Goal: Task Accomplishment & Management: Complete application form

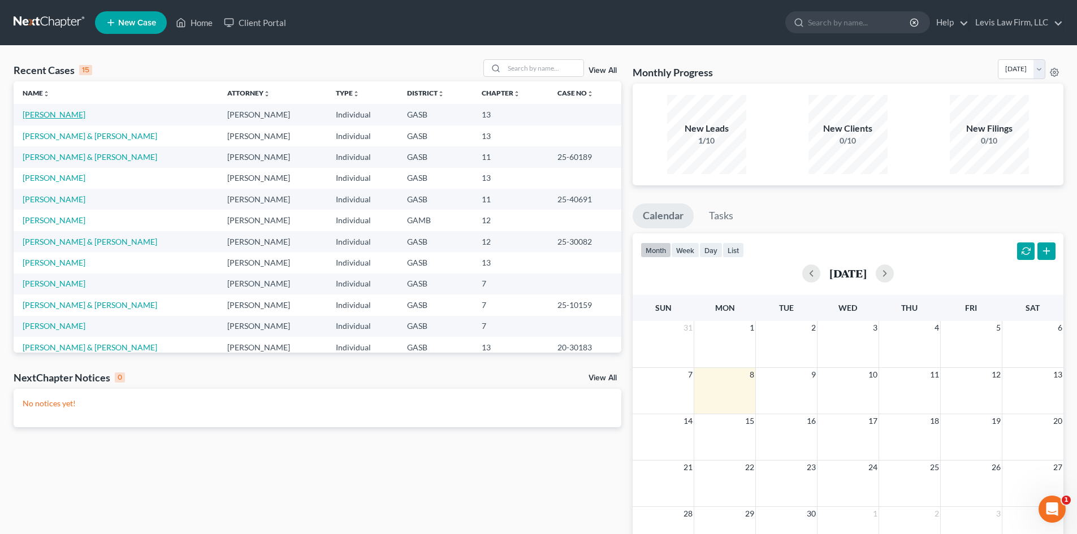
click at [51, 116] on link "[PERSON_NAME]" at bounding box center [54, 115] width 63 height 10
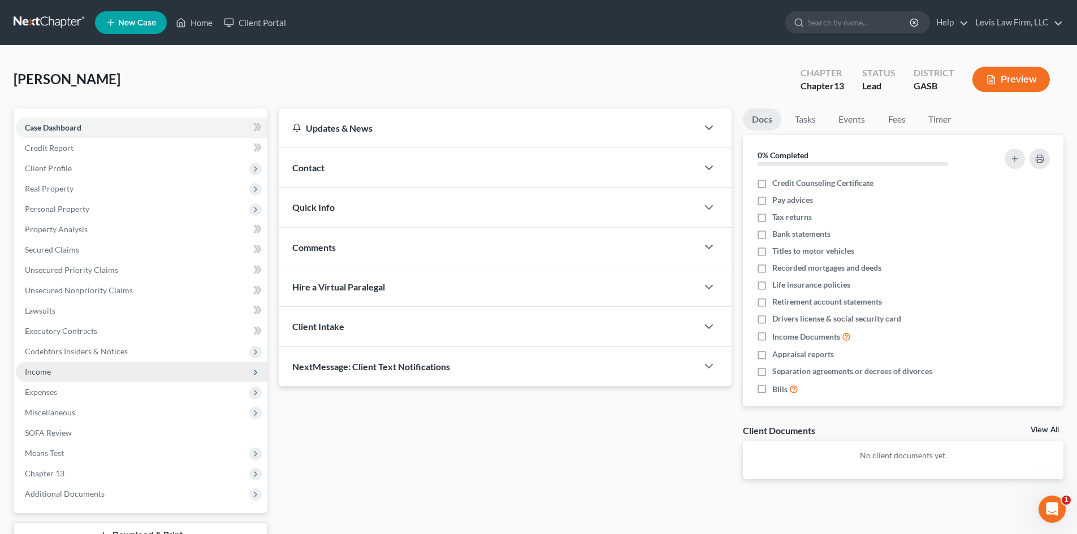
click at [40, 367] on span "Income" at bounding box center [38, 372] width 26 height 10
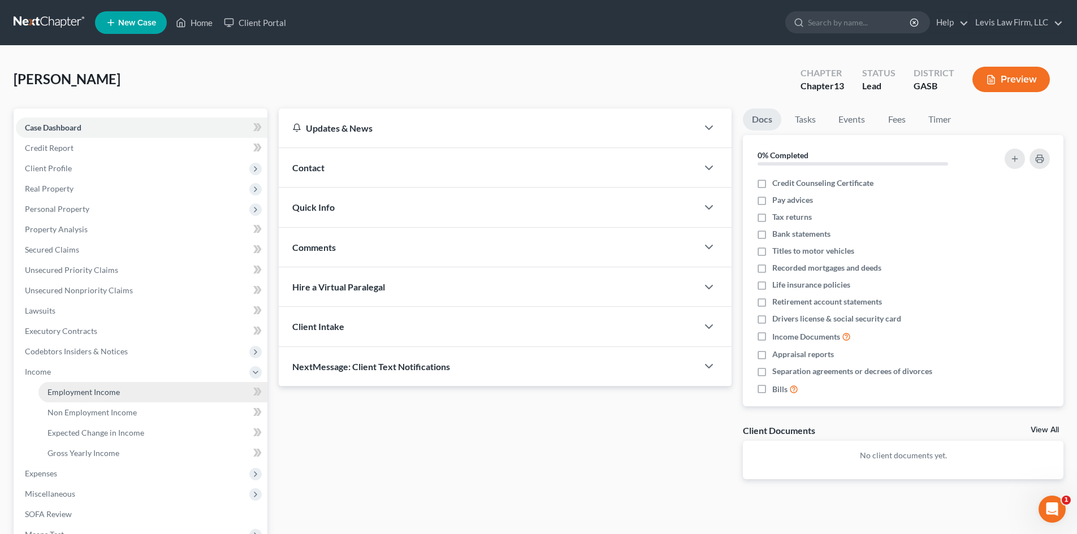
click at [79, 388] on span "Employment Income" at bounding box center [83, 392] width 72 height 10
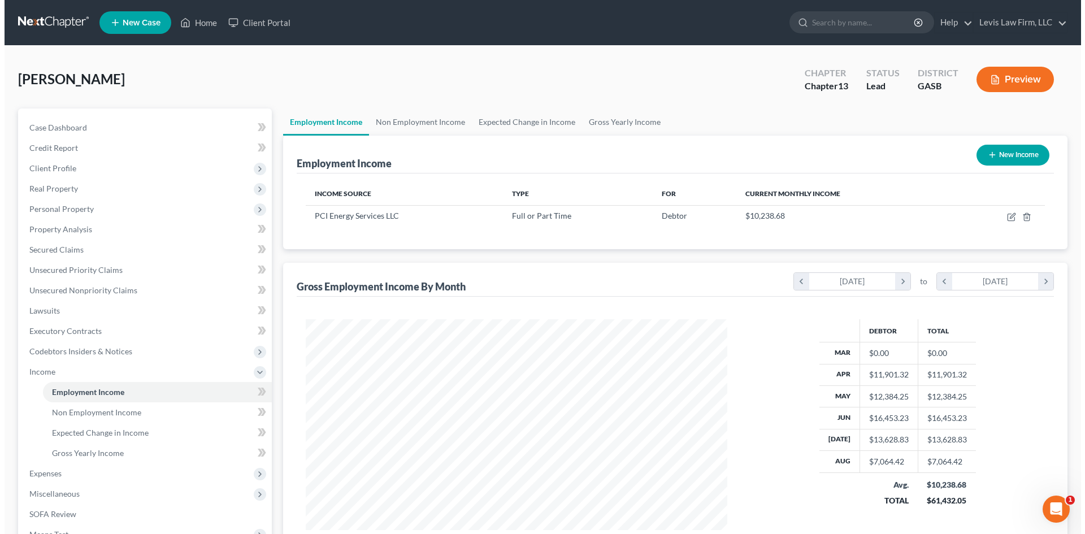
scroll to position [211, 444]
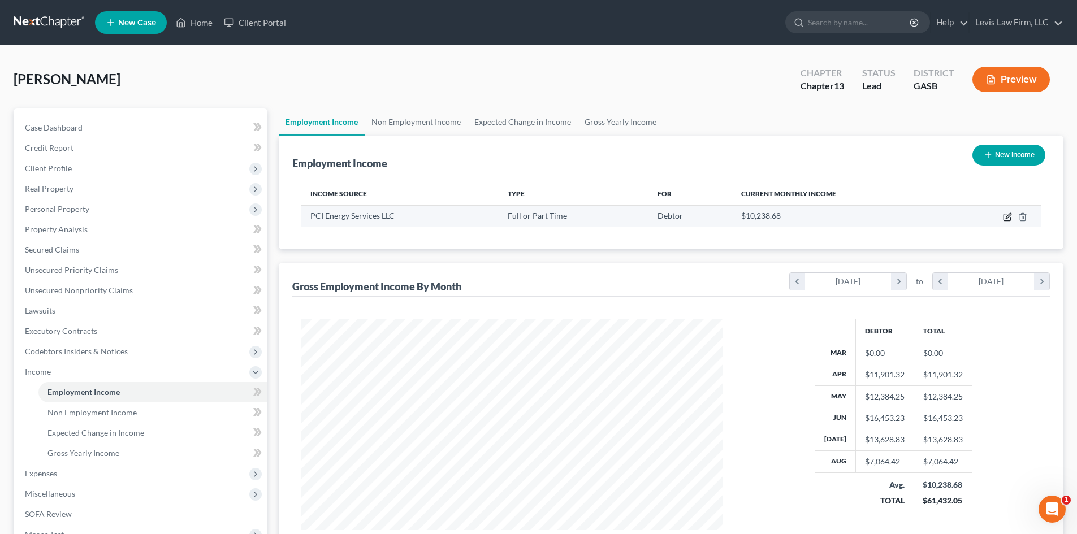
click at [1008, 219] on icon "button" at bounding box center [1007, 217] width 9 height 9
select select "0"
select select "39"
select select "3"
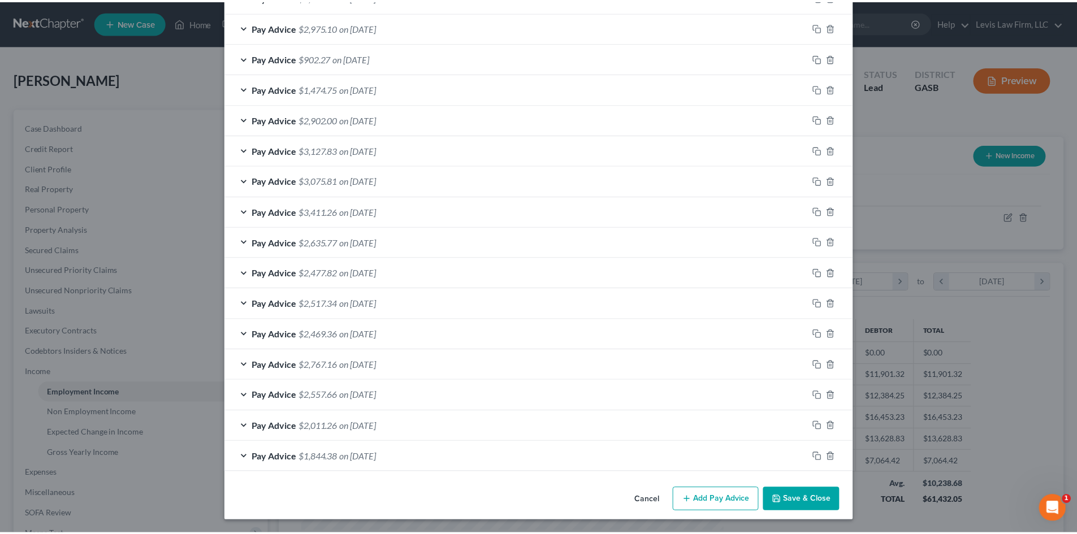
scroll to position [514, 0]
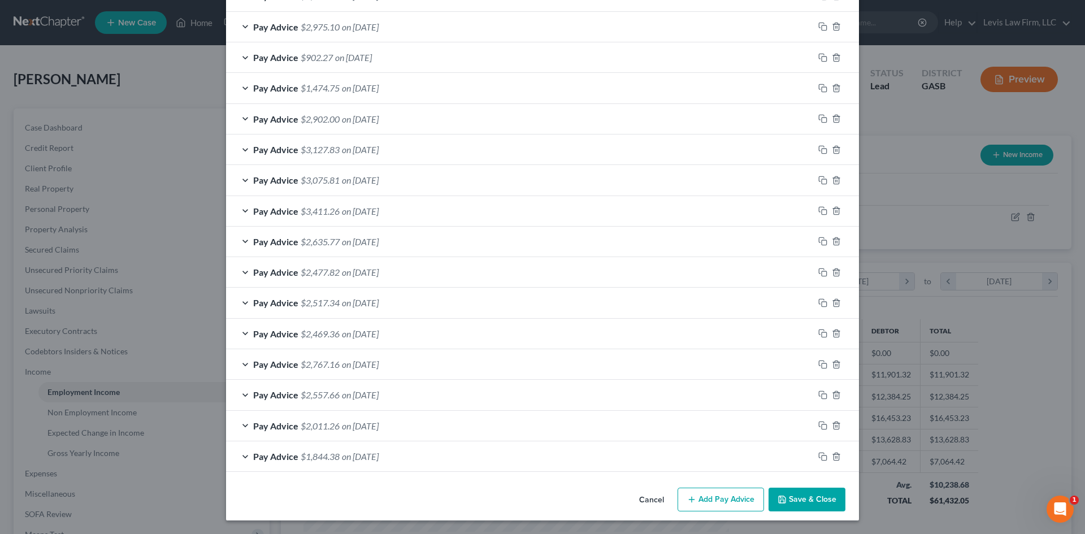
click at [809, 502] on button "Save & Close" at bounding box center [807, 500] width 77 height 24
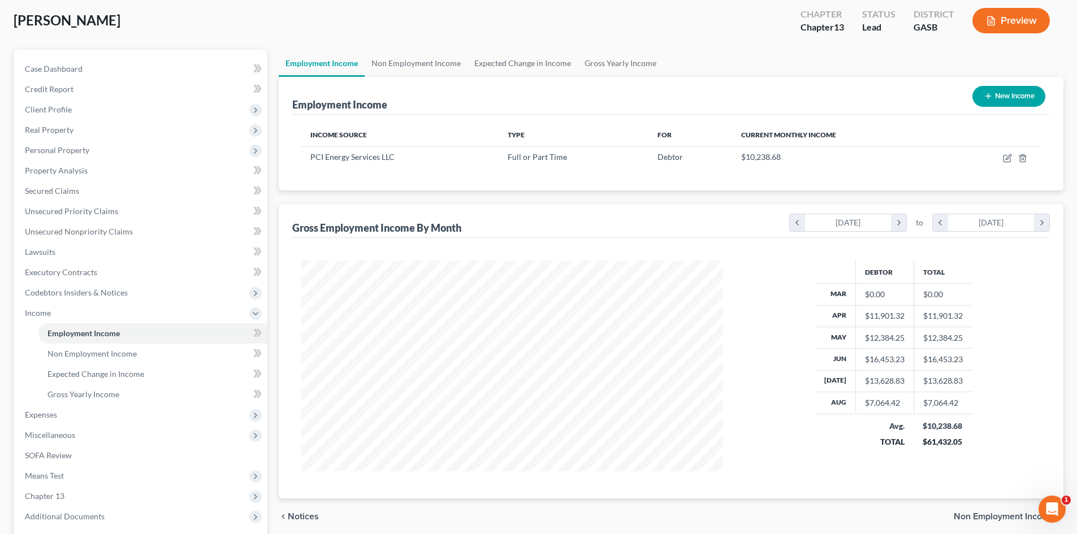
scroll to position [168, 0]
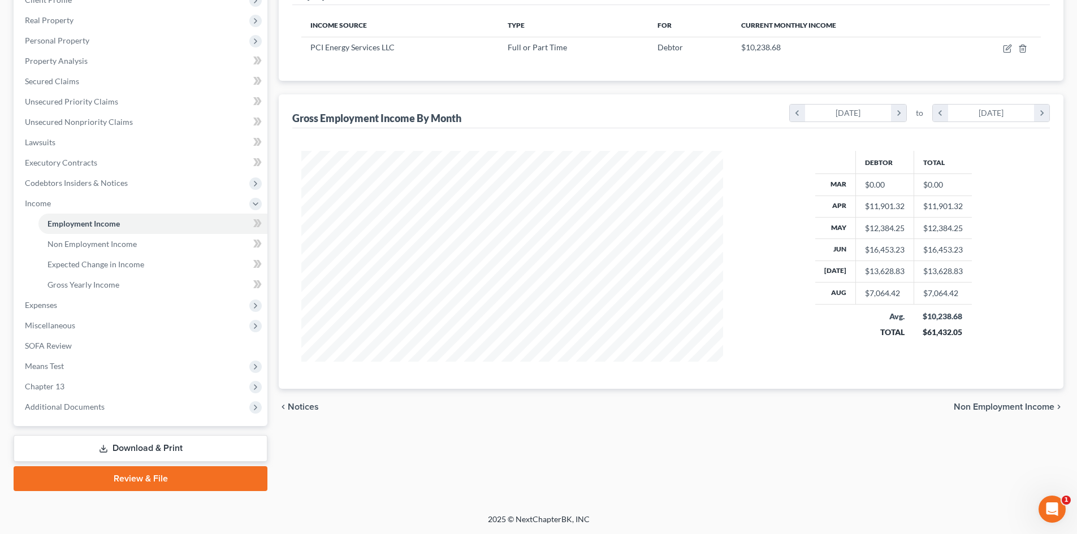
click at [1007, 411] on span "Non Employment Income" at bounding box center [1004, 406] width 101 height 9
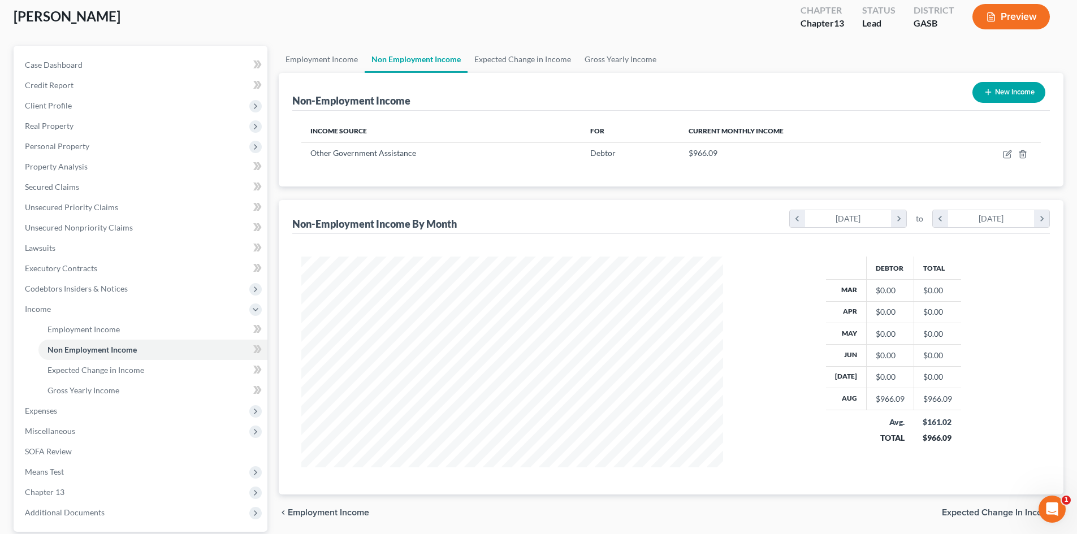
scroll to position [168, 0]
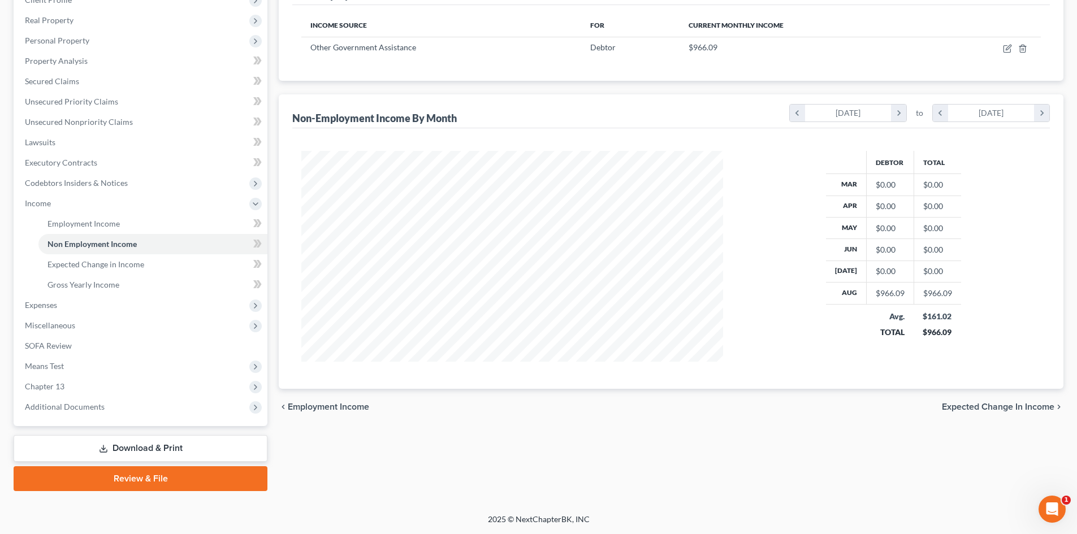
click at [1007, 411] on span "Expected Change in Income" at bounding box center [998, 406] width 112 height 9
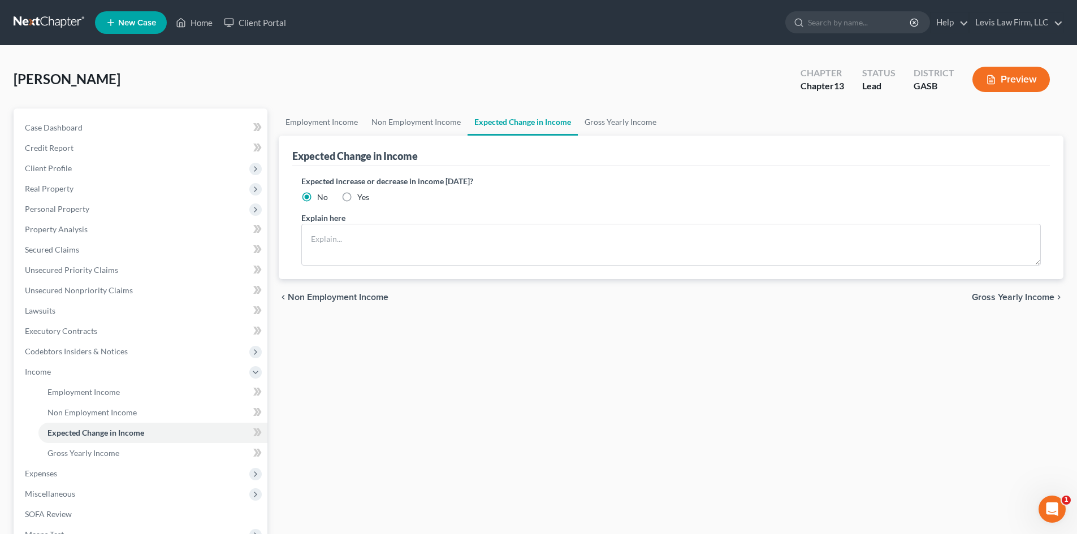
click at [1000, 295] on span "Gross Yearly Income" at bounding box center [1013, 297] width 83 height 9
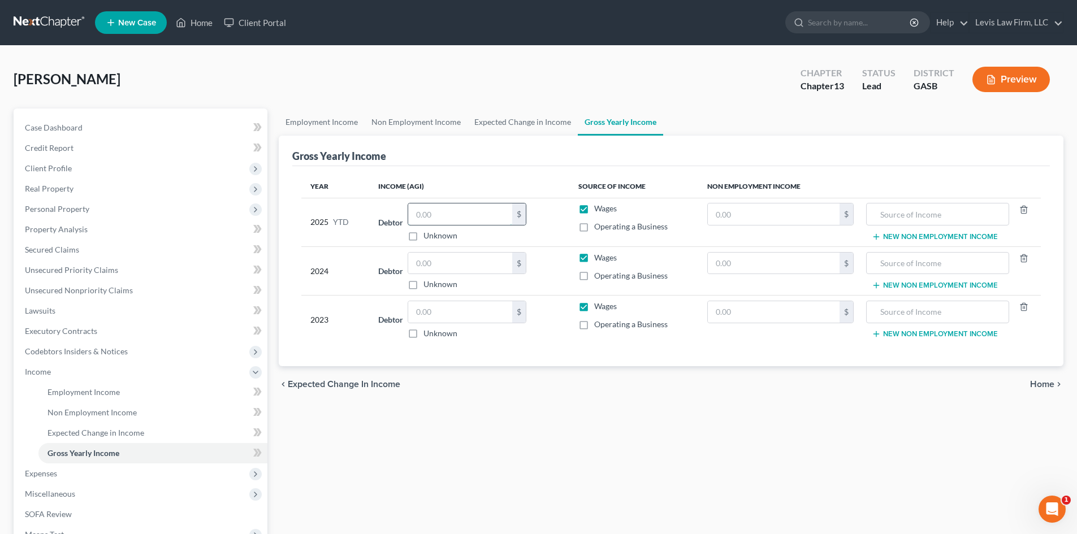
click at [431, 218] on input "text" at bounding box center [460, 213] width 104 height 21
click at [430, 213] on input "text" at bounding box center [460, 213] width 104 height 21
type input "88,466.96"
click at [441, 263] on input "text" at bounding box center [460, 263] width 104 height 21
drag, startPoint x: 440, startPoint y: 261, endPoint x: 432, endPoint y: 257, distance: 9.4
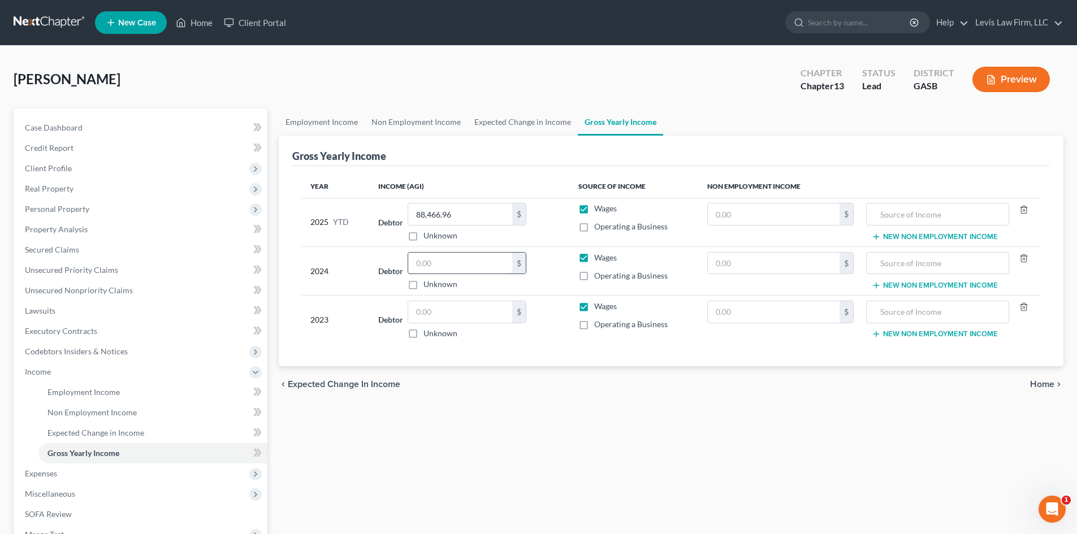
click at [440, 261] on input "text" at bounding box center [460, 263] width 104 height 21
type input "86,658.00"
click at [431, 313] on input "text" at bounding box center [460, 311] width 104 height 21
type input "91,522.00"
click at [1039, 388] on span "Home" at bounding box center [1042, 384] width 24 height 9
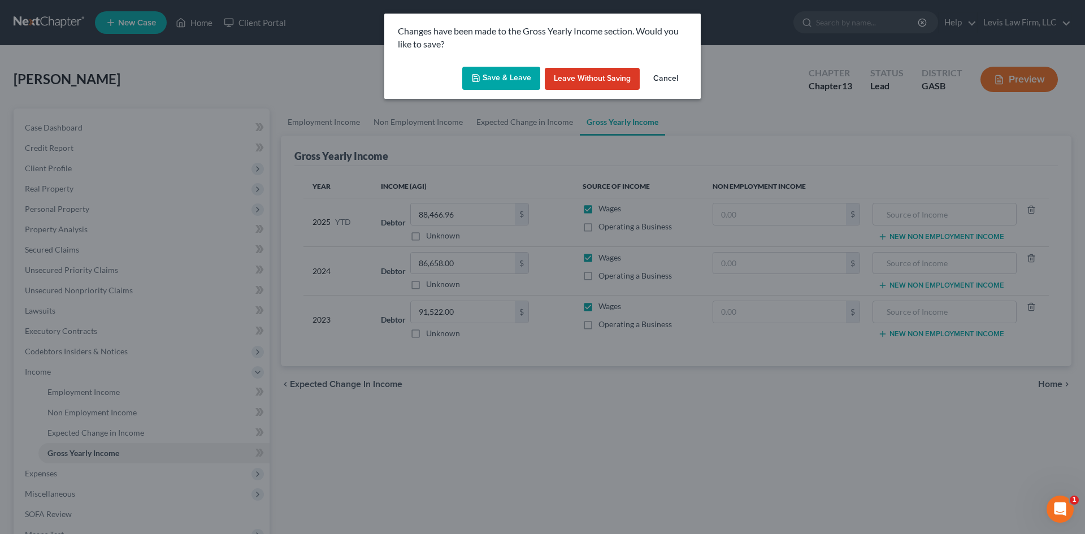
click at [517, 79] on button "Save & Leave" at bounding box center [501, 79] width 78 height 24
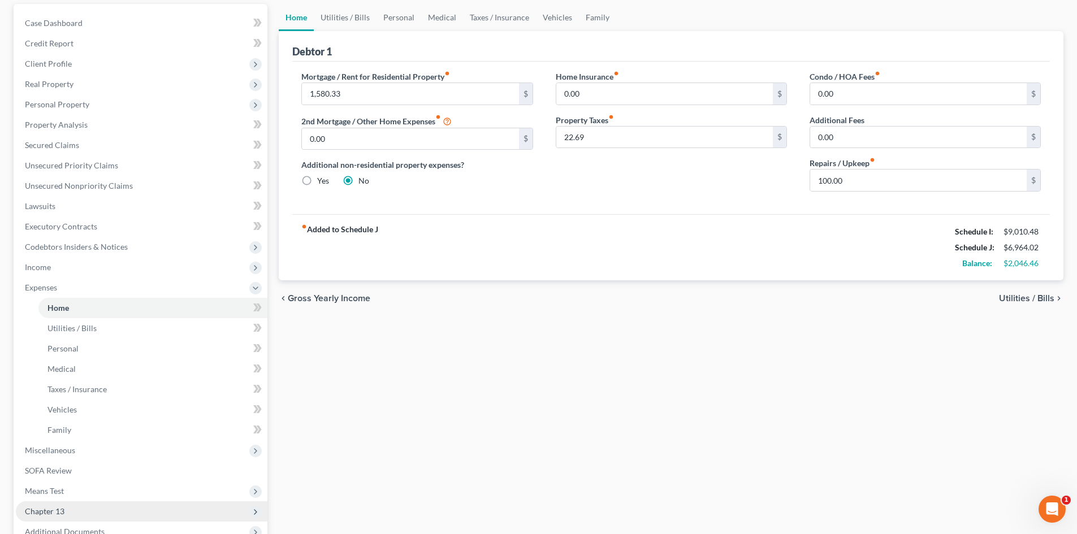
scroll to position [229, 0]
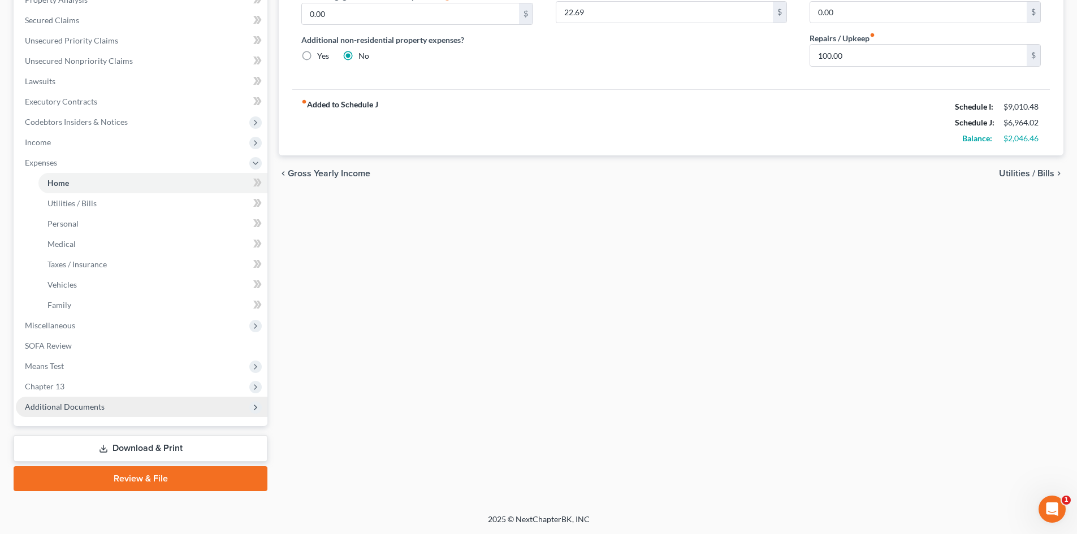
click at [85, 405] on span "Additional Documents" at bounding box center [65, 407] width 80 height 10
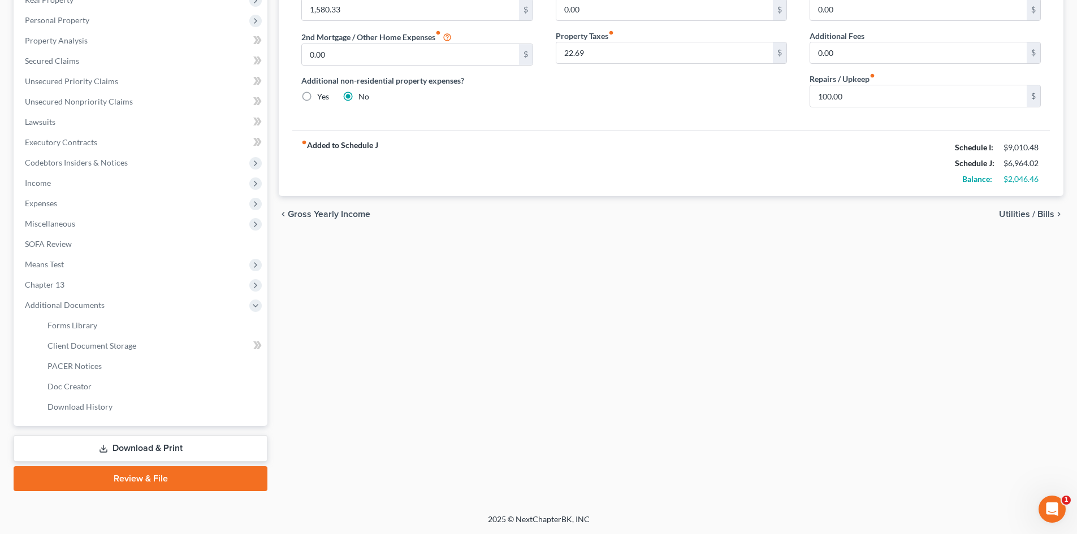
scroll to position [189, 0]
click at [81, 327] on span "Forms Library" at bounding box center [72, 325] width 50 height 10
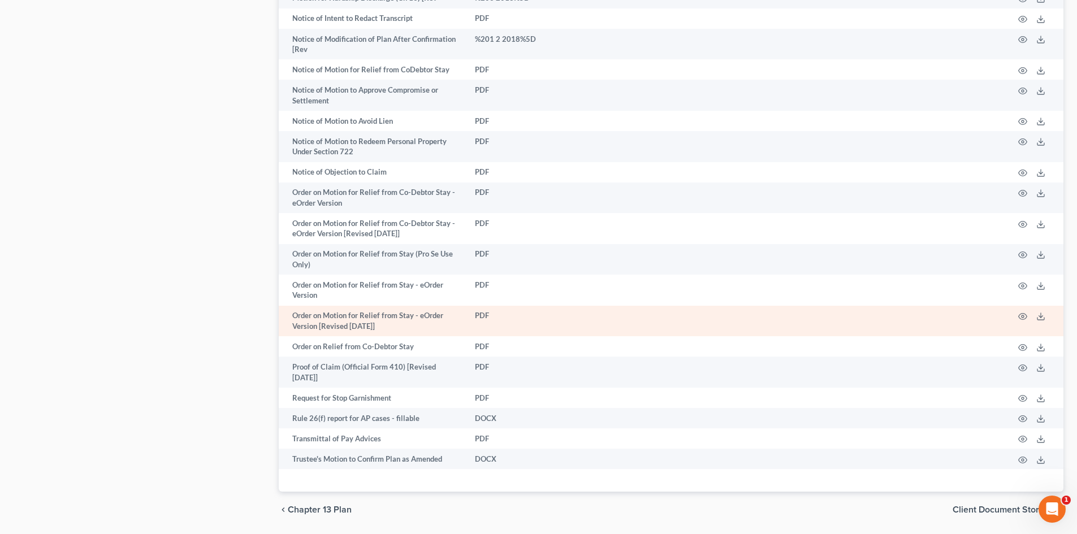
scroll to position [1187, 0]
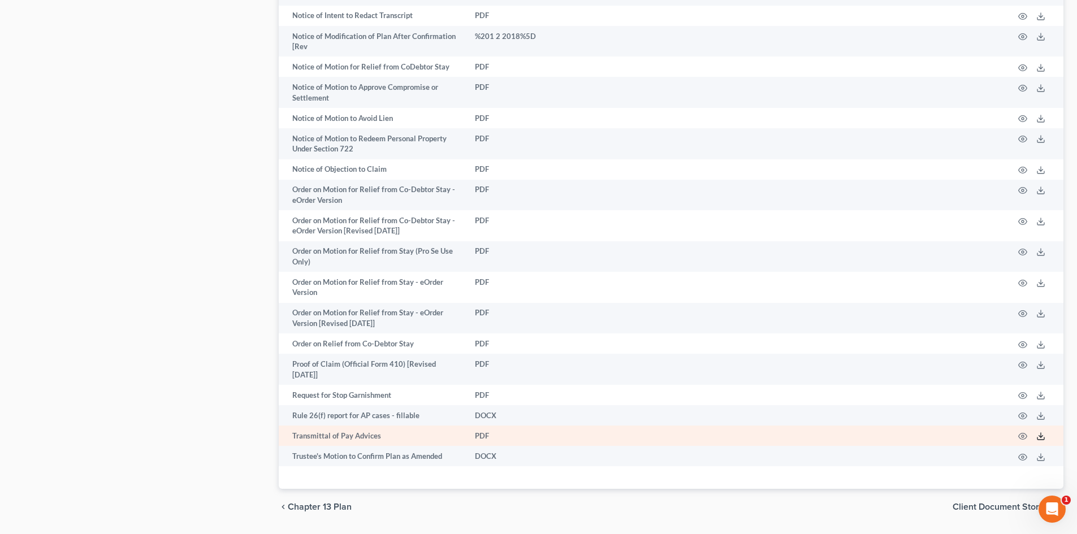
click at [1042, 440] on icon at bounding box center [1040, 438] width 7 height 2
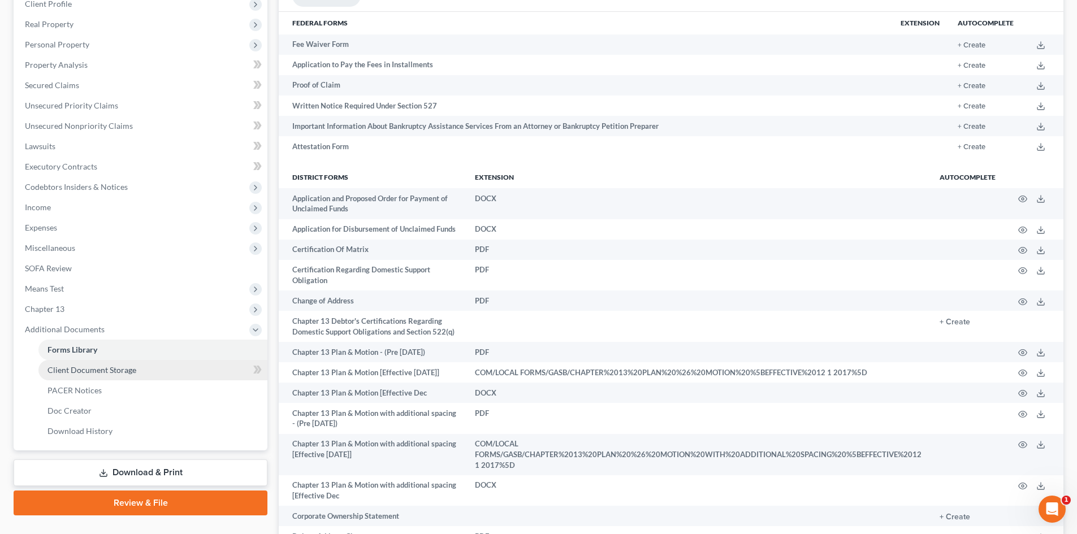
scroll to position [170, 0]
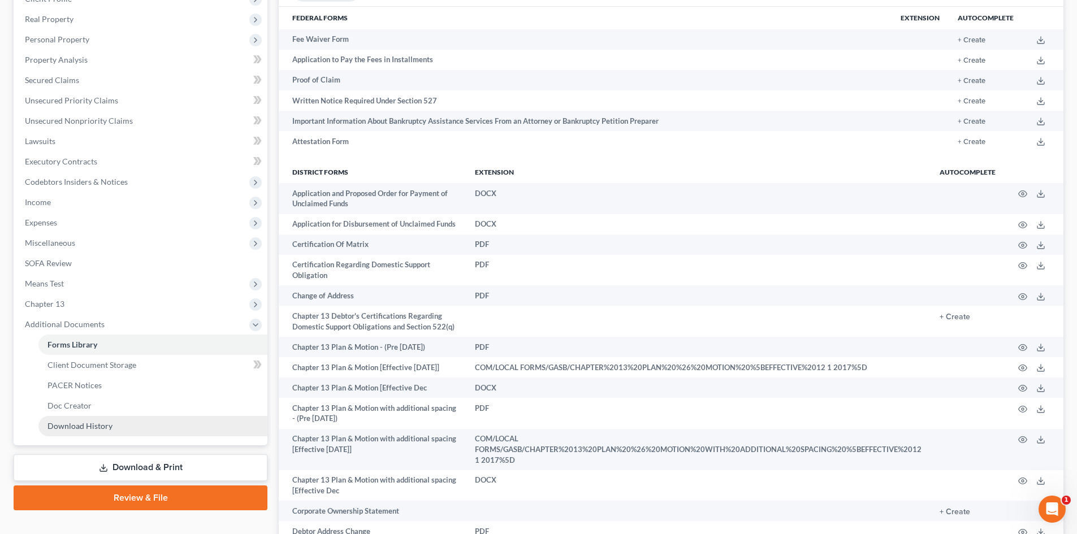
click at [78, 423] on span "Download History" at bounding box center [79, 426] width 65 height 10
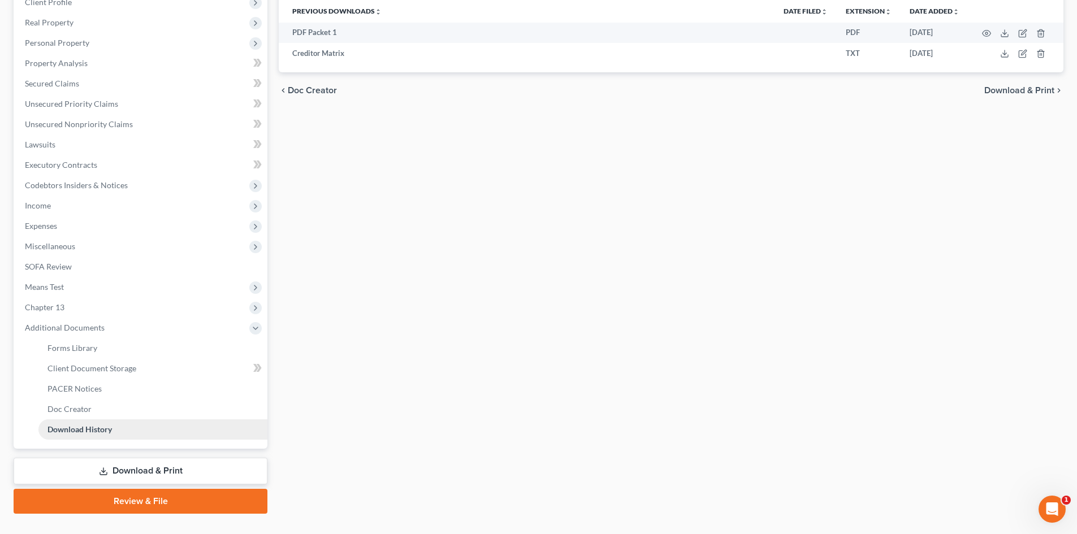
scroll to position [189, 0]
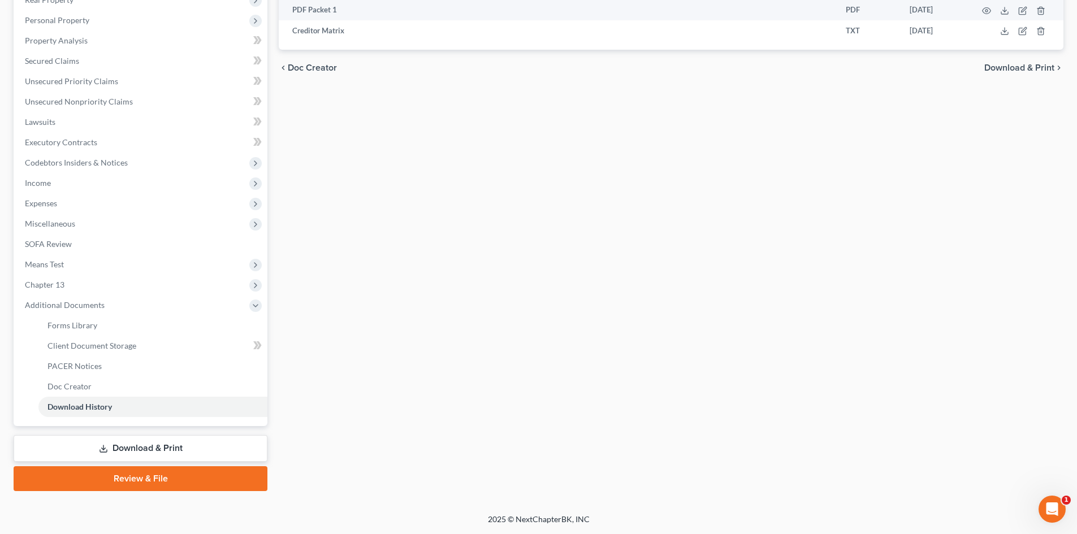
click at [122, 441] on link "Download & Print" at bounding box center [141, 448] width 254 height 27
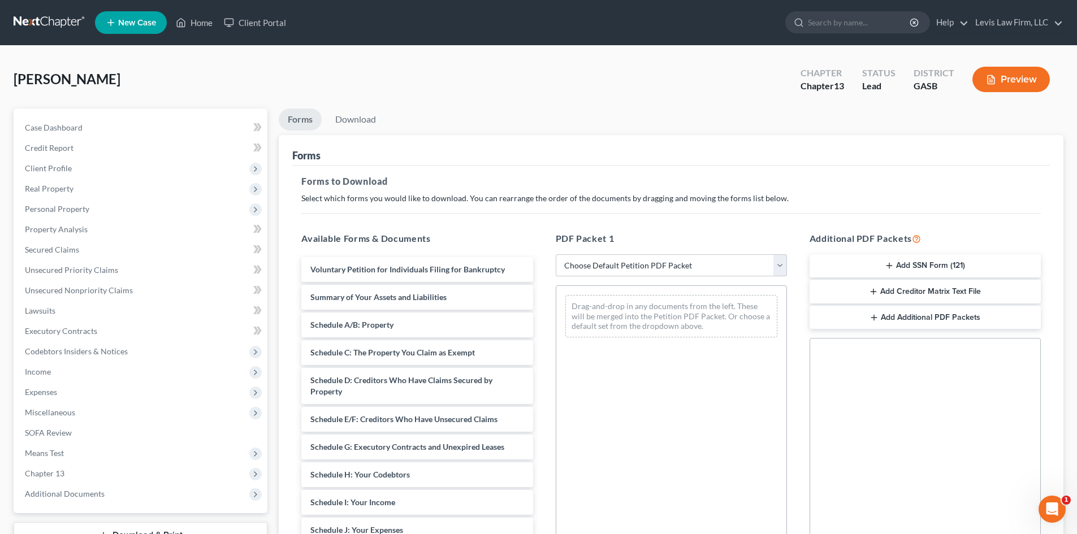
click at [621, 267] on select "Choose Default Petition PDF Packet Complete Bankruptcy Petition (all forms and …" at bounding box center [671, 265] width 231 height 23
select select "7"
click at [556, 254] on select "Choose Default Petition PDF Packet Complete Bankruptcy Petition (all forms and …" at bounding box center [671, 265] width 231 height 23
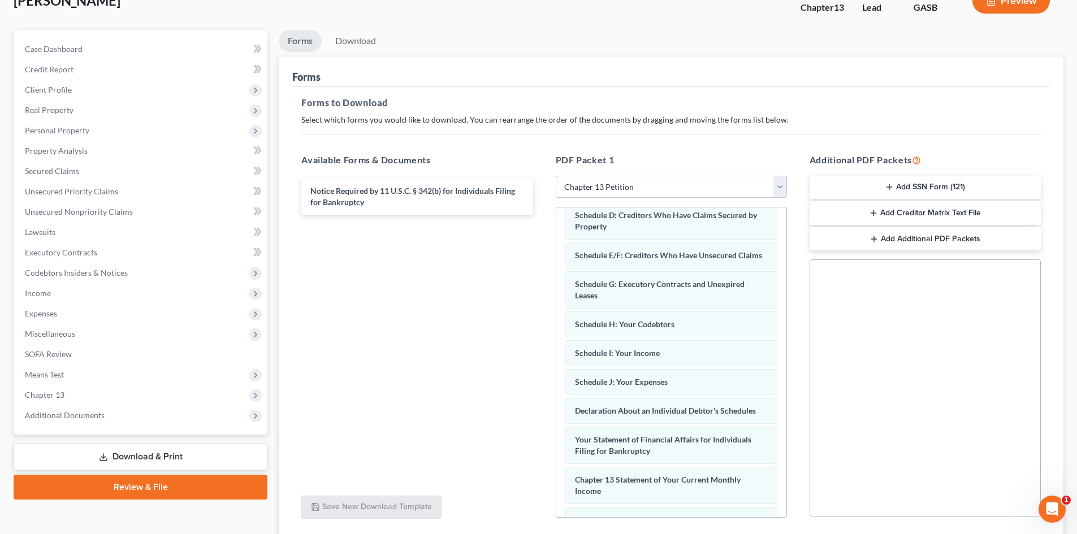
scroll to position [164, 0]
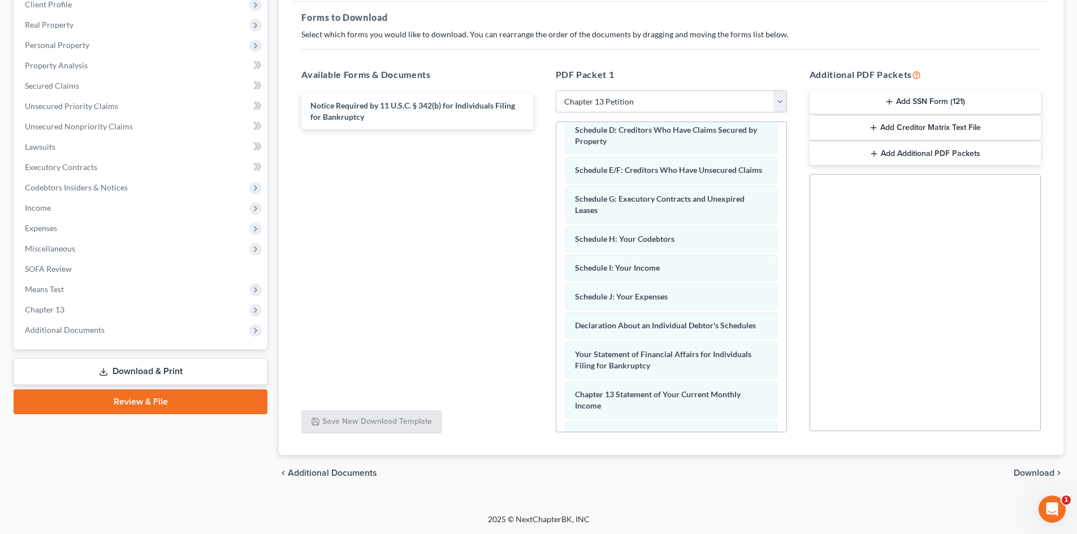
click at [919, 99] on button "Add SSN Form (121)" at bounding box center [924, 102] width 231 height 24
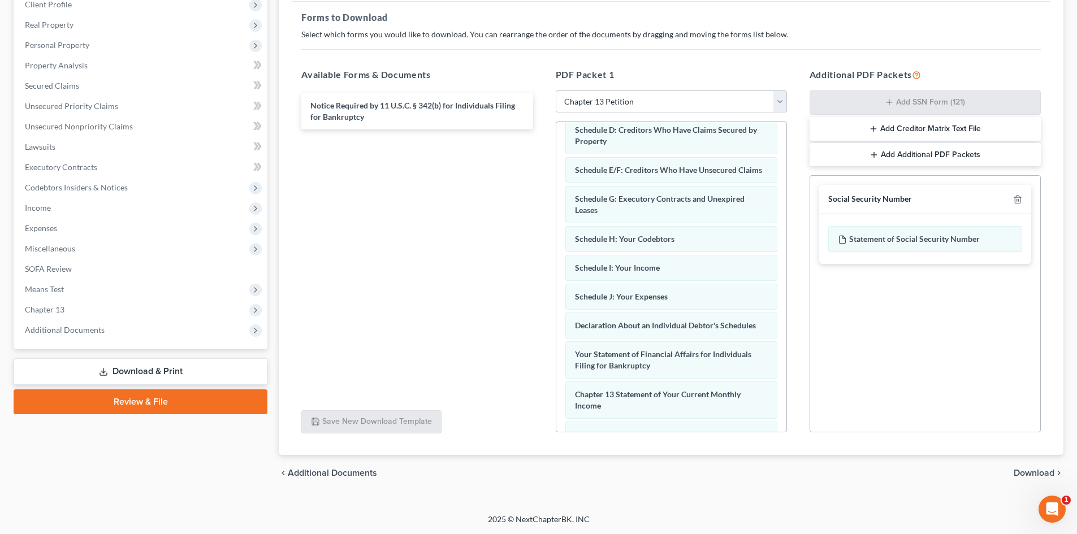
click at [913, 129] on button "Add Creditor Matrix Text File" at bounding box center [924, 129] width 231 height 24
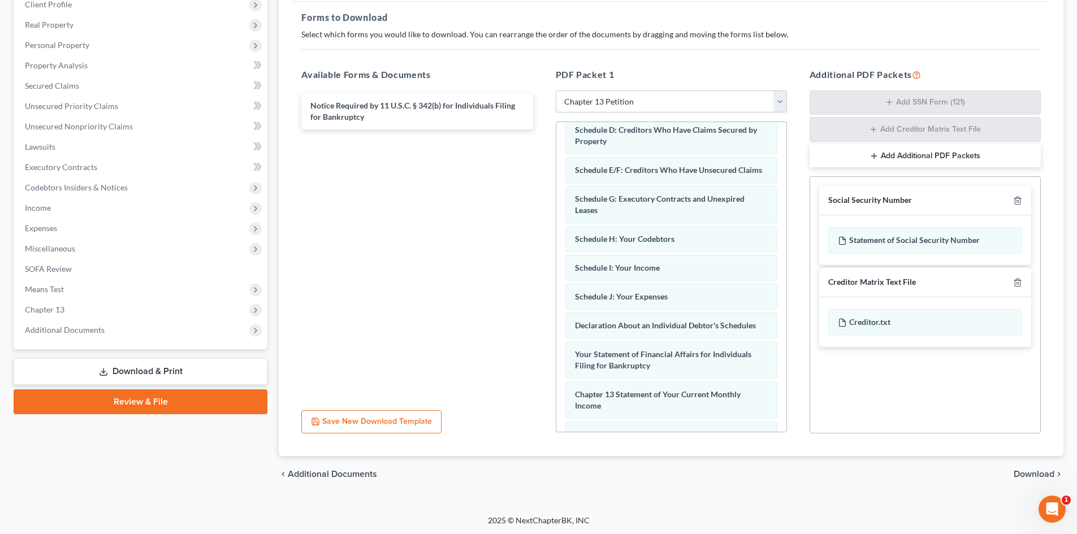
scroll to position [165, 0]
click at [1028, 475] on span "Download" at bounding box center [1033, 473] width 41 height 9
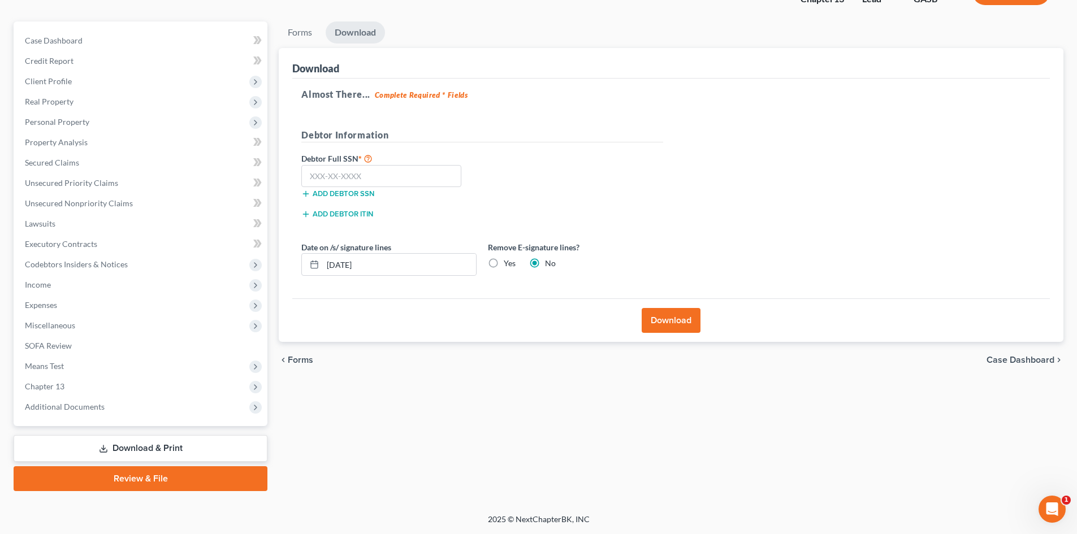
scroll to position [87, 0]
click at [328, 175] on input "text" at bounding box center [381, 176] width 160 height 23
type input "258-55-0220"
click at [664, 322] on button "Download" at bounding box center [671, 320] width 59 height 25
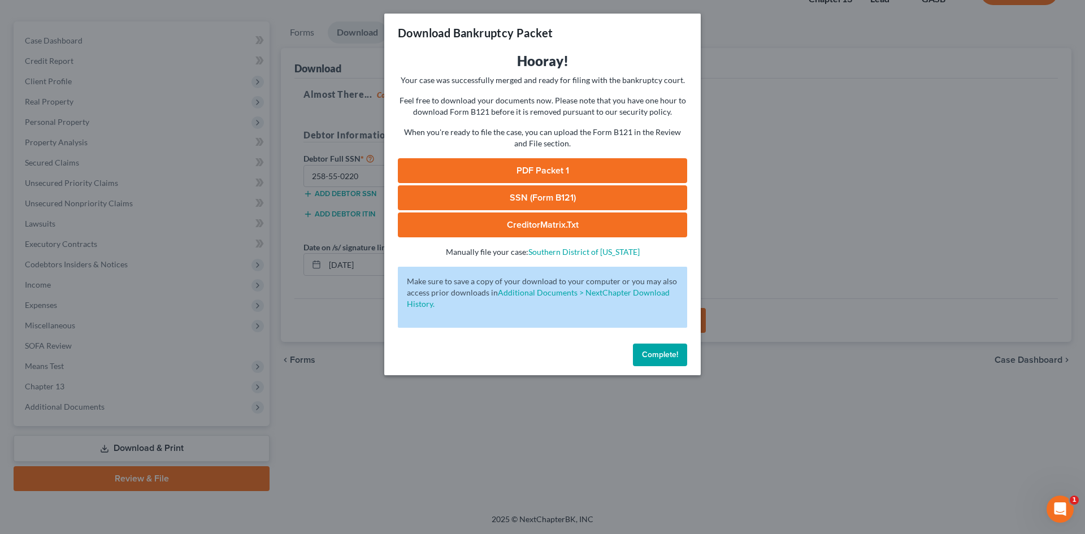
drag, startPoint x: 581, startPoint y: 171, endPoint x: 752, endPoint y: 149, distance: 172.7
click at [581, 171] on link "PDF Packet 1" at bounding box center [542, 170] width 289 height 25
click at [651, 356] on span "Complete!" at bounding box center [660, 355] width 36 height 10
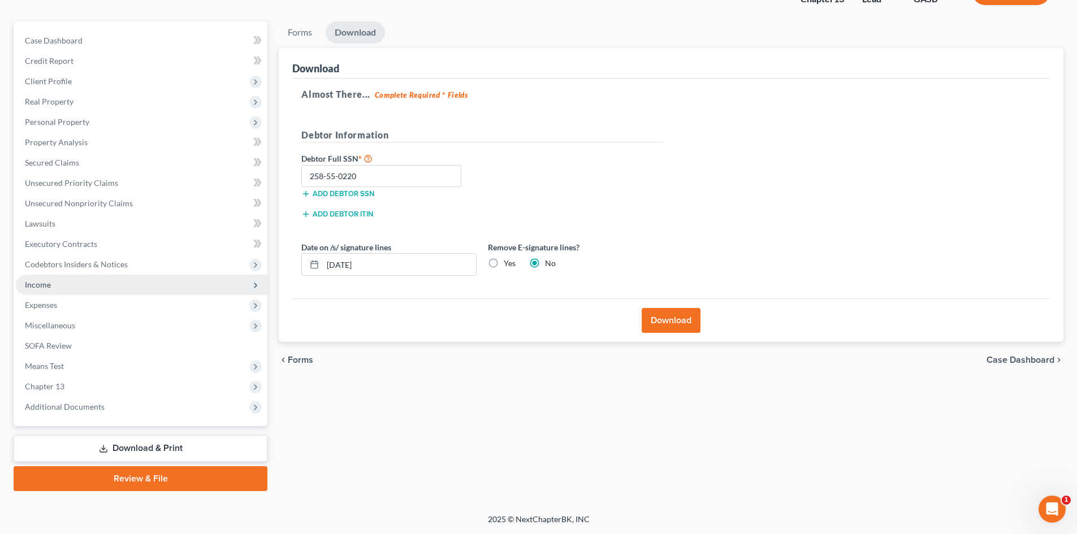
click at [41, 287] on span "Income" at bounding box center [38, 285] width 26 height 10
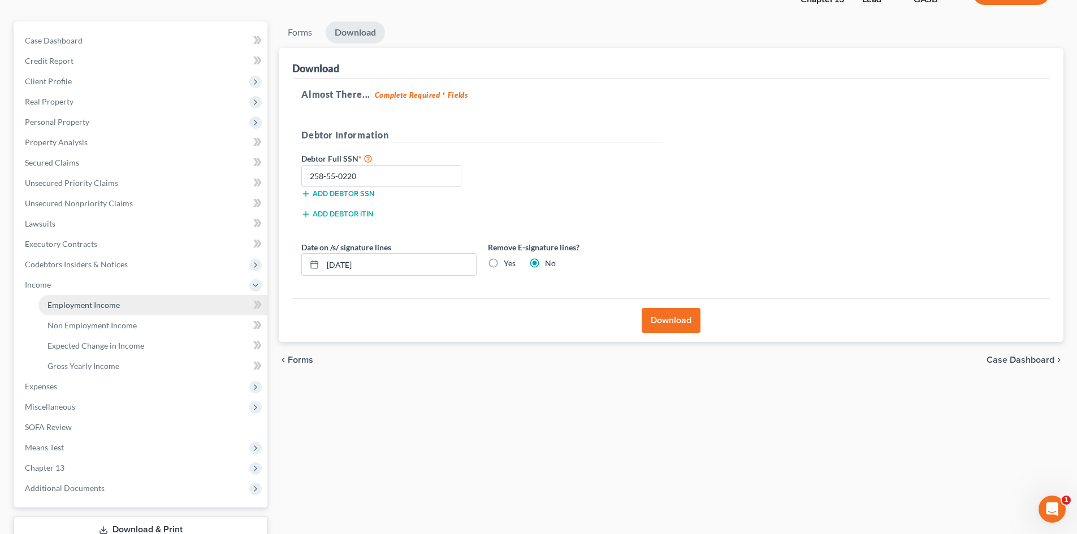
click at [83, 306] on span "Employment Income" at bounding box center [83, 305] width 72 height 10
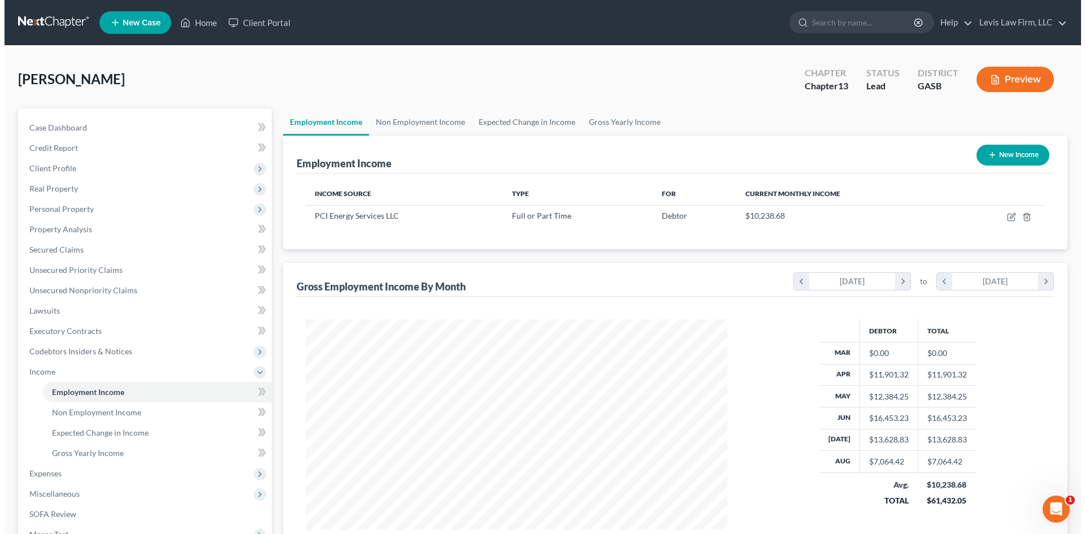
scroll to position [211, 444]
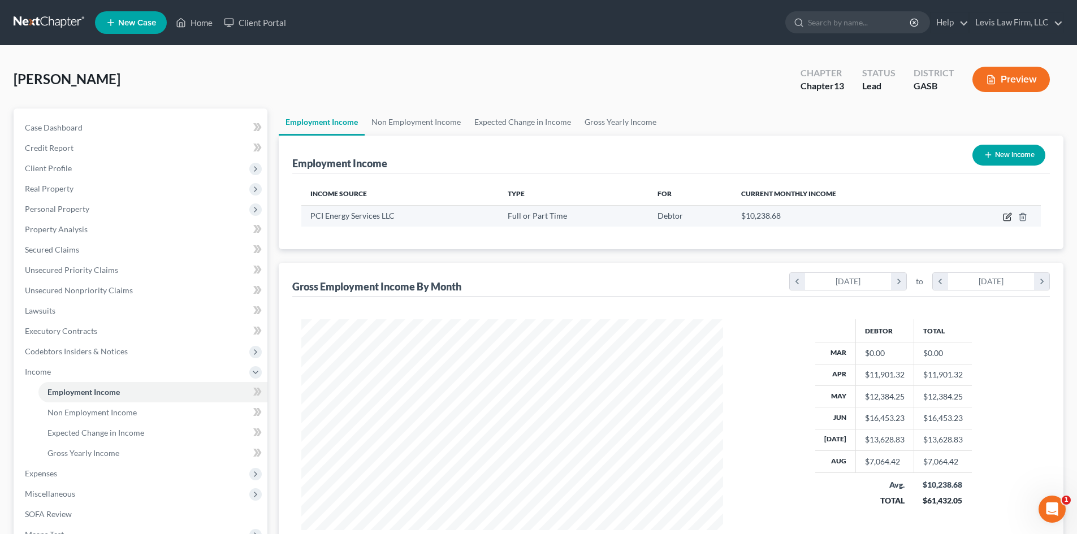
click at [1007, 217] on icon "button" at bounding box center [1007, 217] width 9 height 9
select select "0"
select select "39"
select select "3"
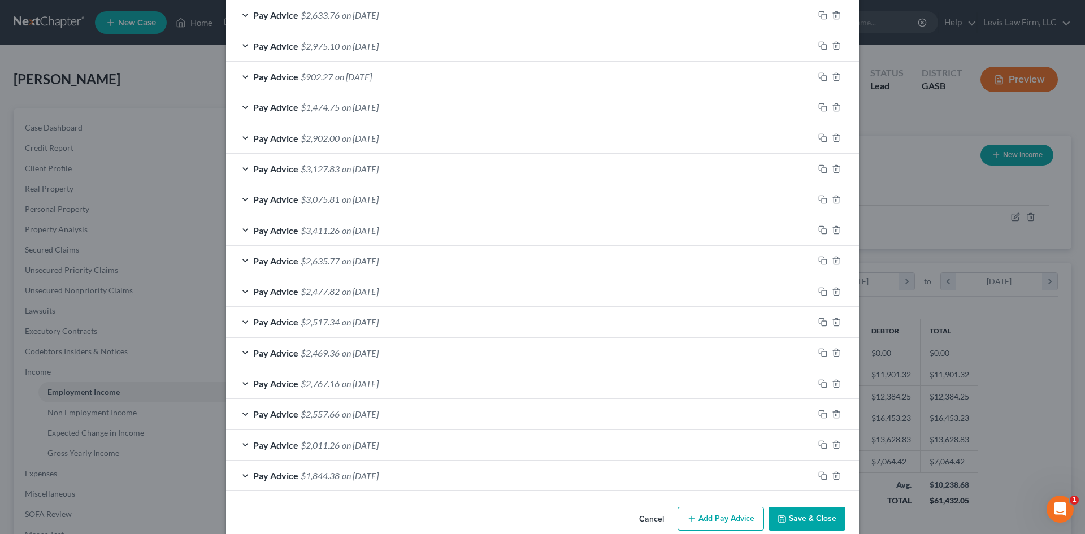
scroll to position [514, 0]
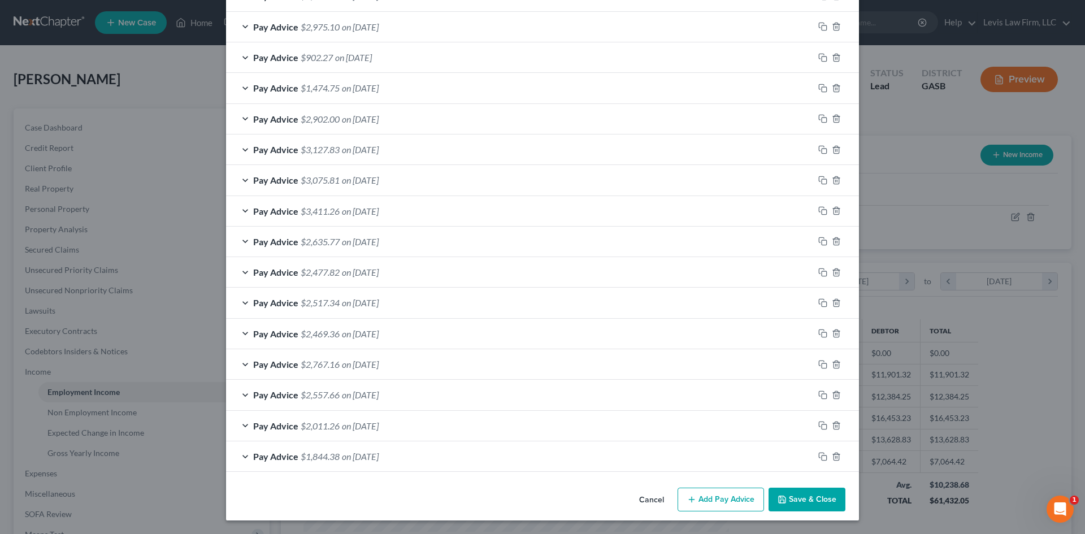
click at [742, 503] on button "Add Pay Advice" at bounding box center [721, 500] width 86 height 24
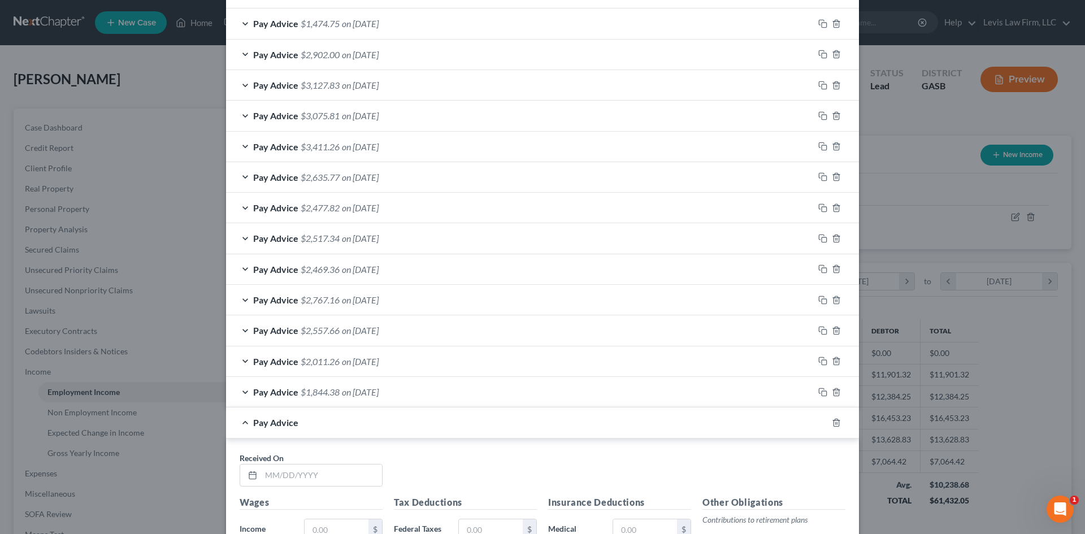
scroll to position [740, 0]
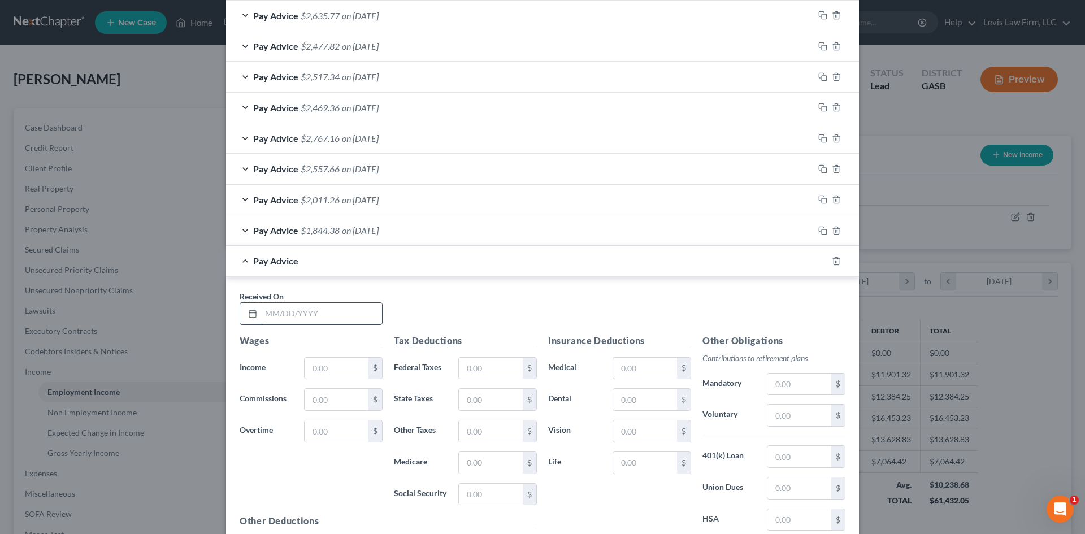
drag, startPoint x: 284, startPoint y: 315, endPoint x: 292, endPoint y: 317, distance: 8.2
click at [284, 315] on input "text" at bounding box center [321, 313] width 121 height 21
type input "[DATE]"
drag, startPoint x: 313, startPoint y: 361, endPoint x: 658, endPoint y: 319, distance: 347.3
click at [314, 361] on input "text" at bounding box center [337, 368] width 64 height 21
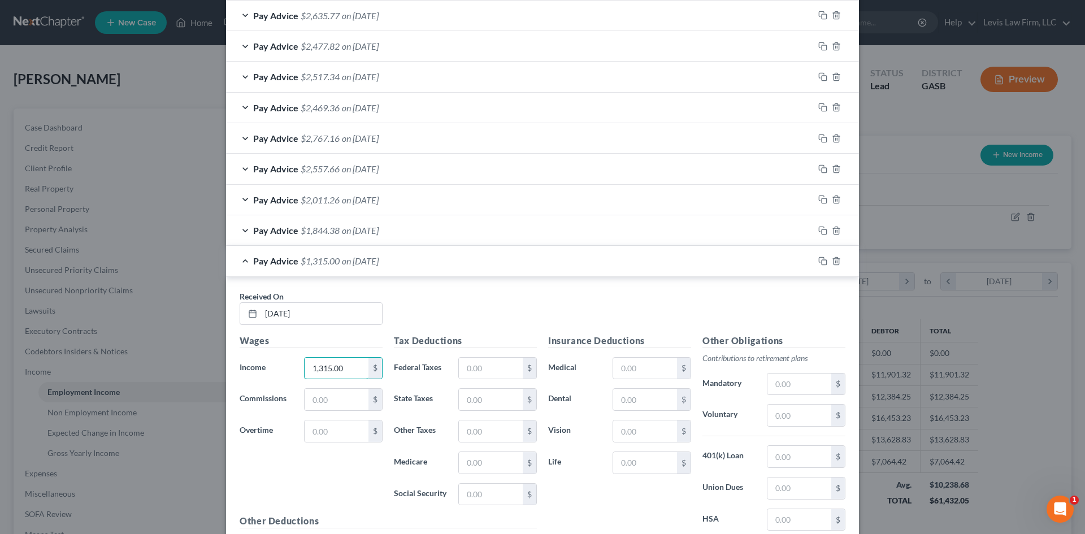
type input "1,315.00"
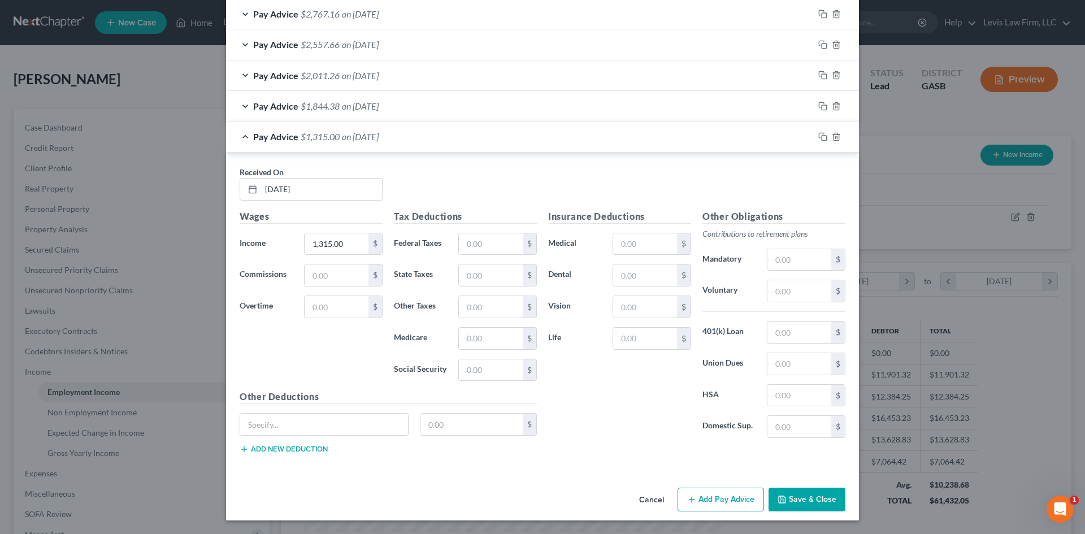
click at [724, 506] on button "Add Pay Advice" at bounding box center [721, 500] width 86 height 24
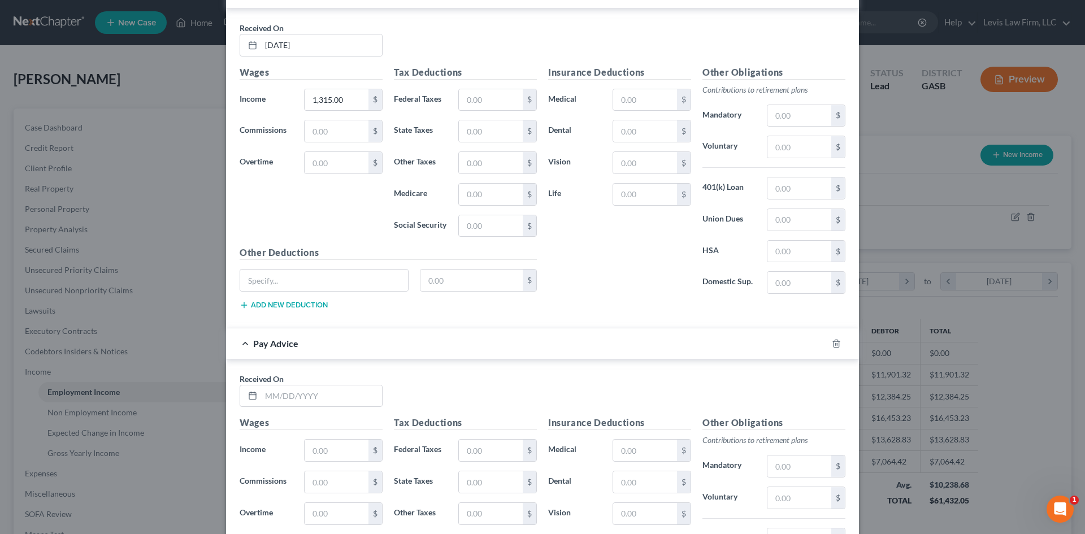
scroll to position [1034, 0]
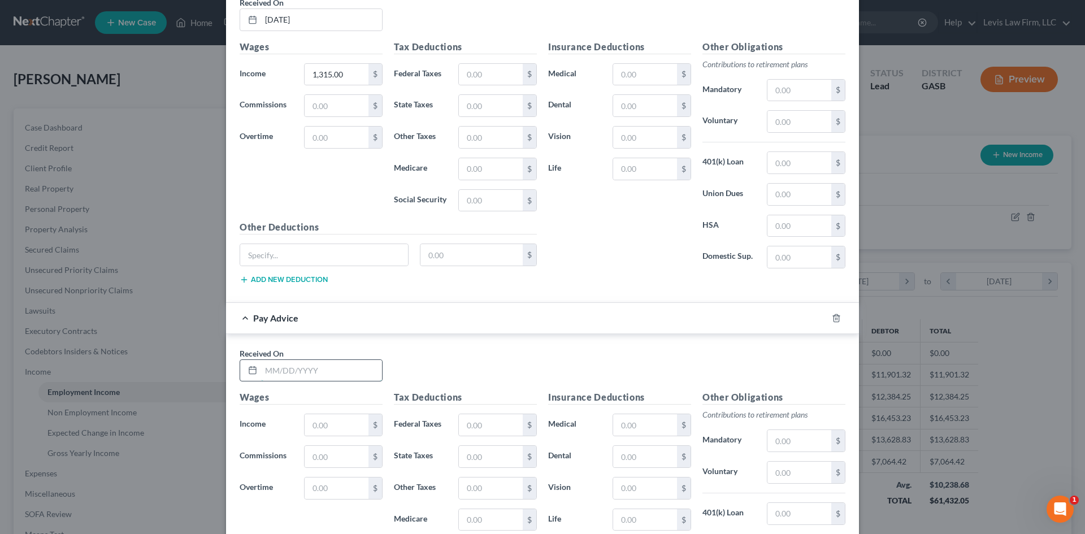
click at [332, 376] on input "text" at bounding box center [321, 370] width 121 height 21
type input "[DATE]"
click at [337, 425] on input "text" at bounding box center [337, 424] width 64 height 21
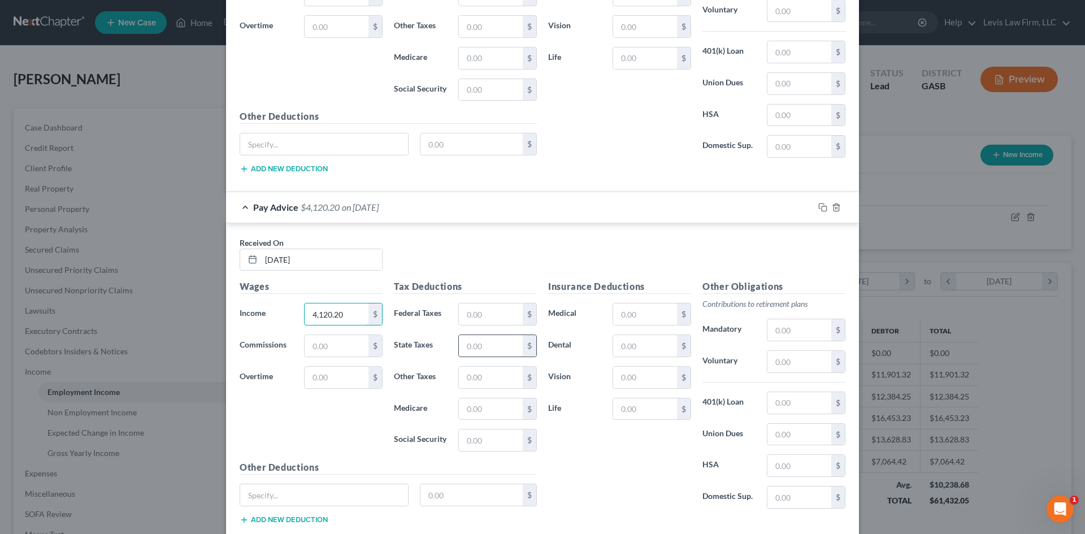
scroll to position [1147, 0]
type input "4,120.20"
click at [508, 319] on input "text" at bounding box center [491, 311] width 64 height 21
drag, startPoint x: 465, startPoint y: 437, endPoint x: 460, endPoint y: 436, distance: 5.7
click at [465, 437] on input "text" at bounding box center [491, 437] width 64 height 21
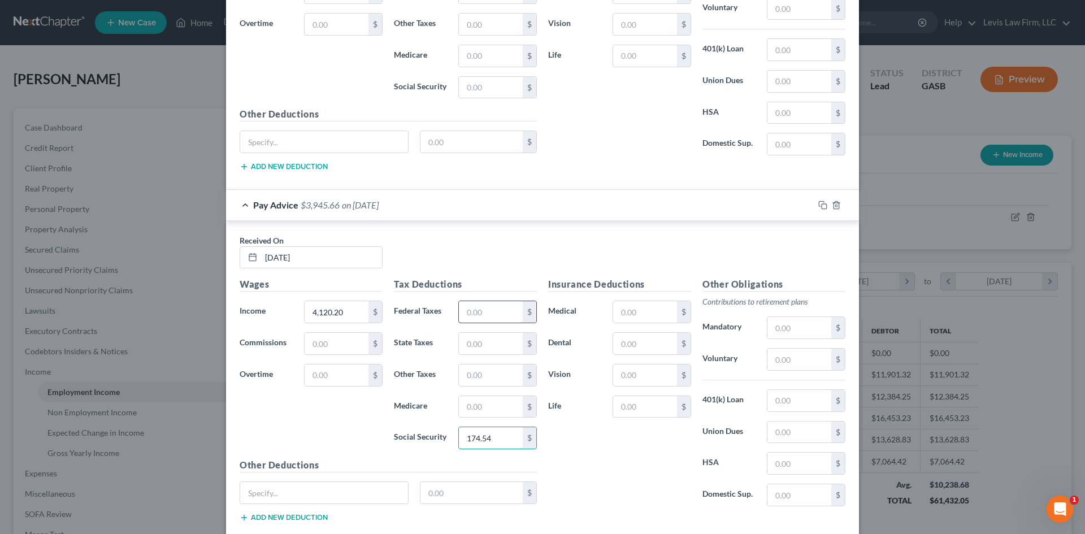
type input "174.54"
click at [472, 308] on input "text" at bounding box center [491, 311] width 64 height 21
type input "302.89"
click at [480, 405] on input "text" at bounding box center [491, 406] width 64 height 21
type input "40.82"
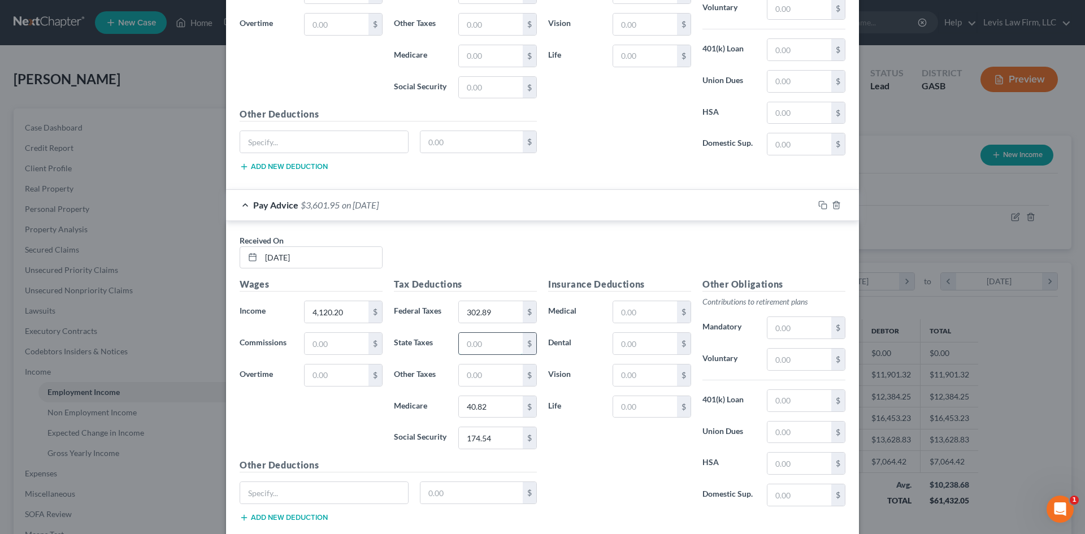
click at [479, 340] on input "text" at bounding box center [491, 343] width 64 height 21
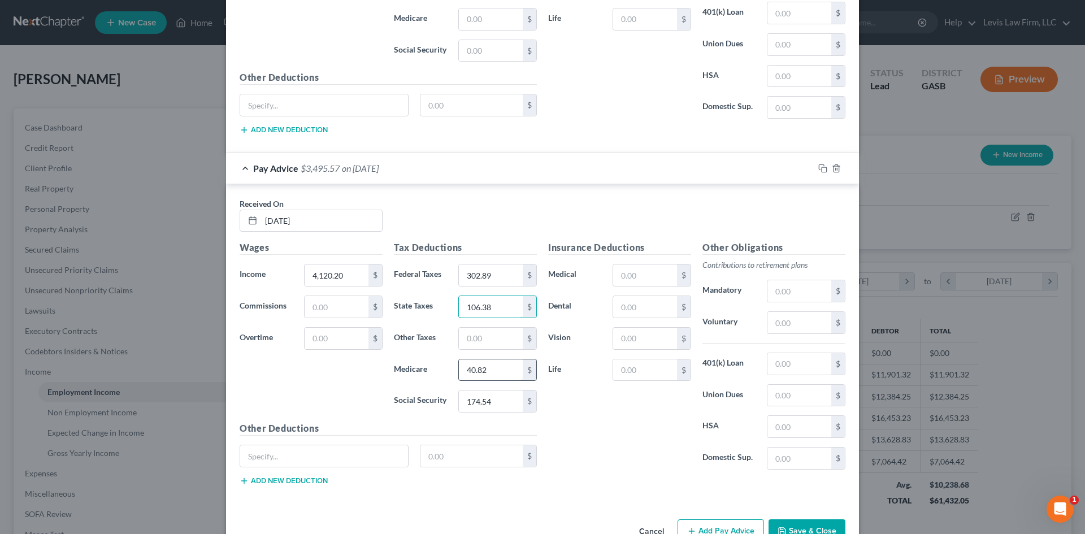
scroll to position [1203, 0]
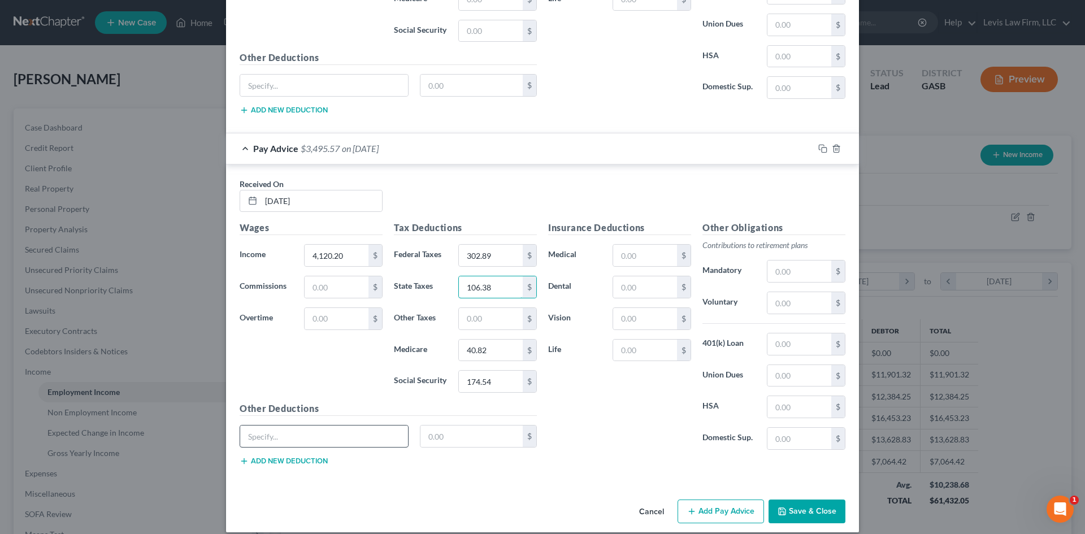
type input "106.38"
click at [289, 440] on input "text" at bounding box center [324, 436] width 168 height 21
click at [787, 375] on input "text" at bounding box center [800, 375] width 64 height 21
type input "182.99"
click at [287, 433] on input "text" at bounding box center [324, 436] width 168 height 21
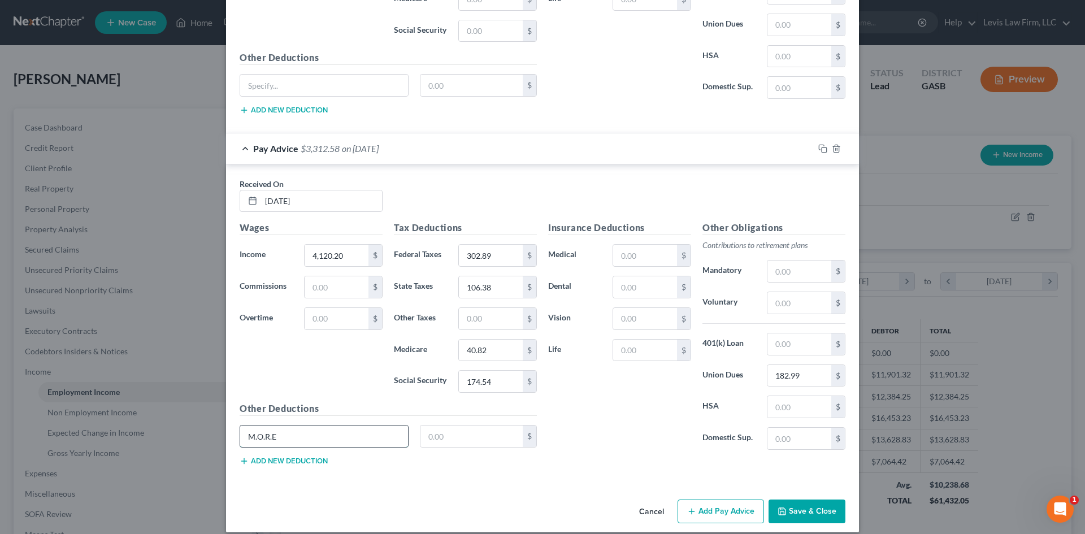
type input "M.O.R.E"
type input "56.00"
click at [268, 463] on button "Add new deduction" at bounding box center [284, 461] width 88 height 9
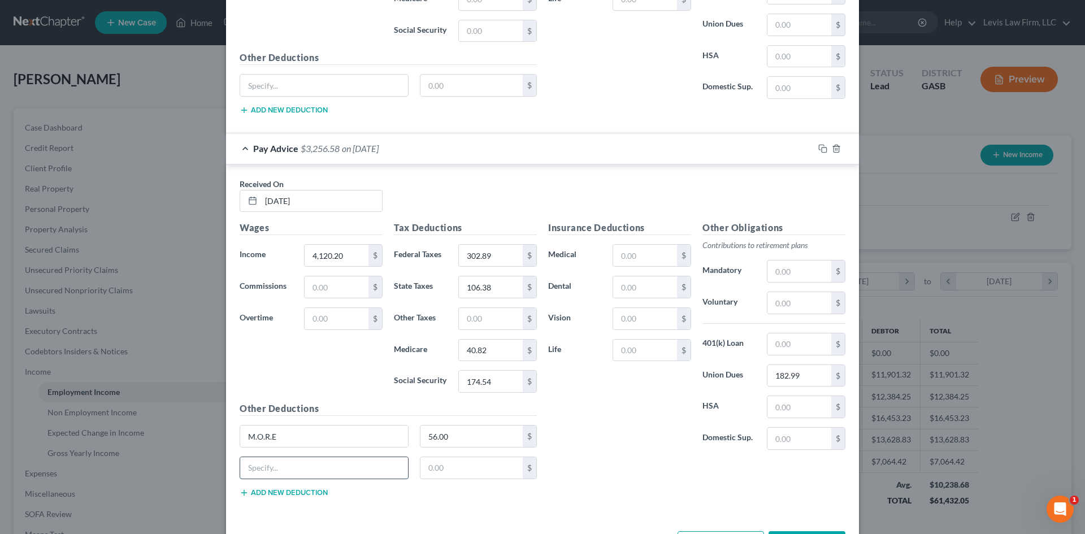
drag, startPoint x: 268, startPoint y: 463, endPoint x: 260, endPoint y: 460, distance: 8.8
click at [260, 460] on input "text" at bounding box center [324, 467] width 168 height 21
type input "Training"
type input "39.20"
click at [257, 494] on button "Add new deduction" at bounding box center [284, 492] width 88 height 9
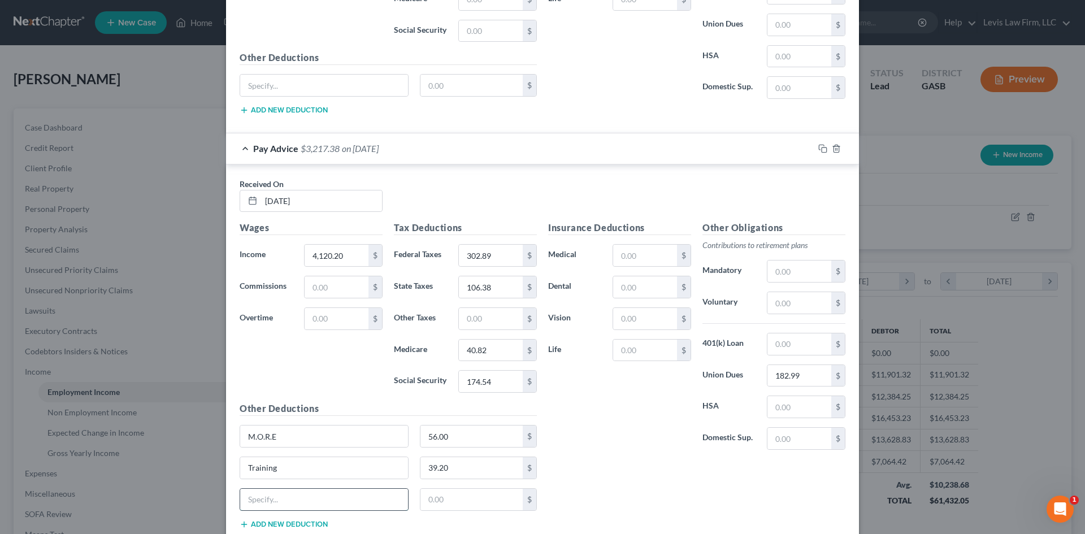
click at [275, 501] on input "text" at bounding box center [324, 499] width 168 height 21
type input "Vacationi"
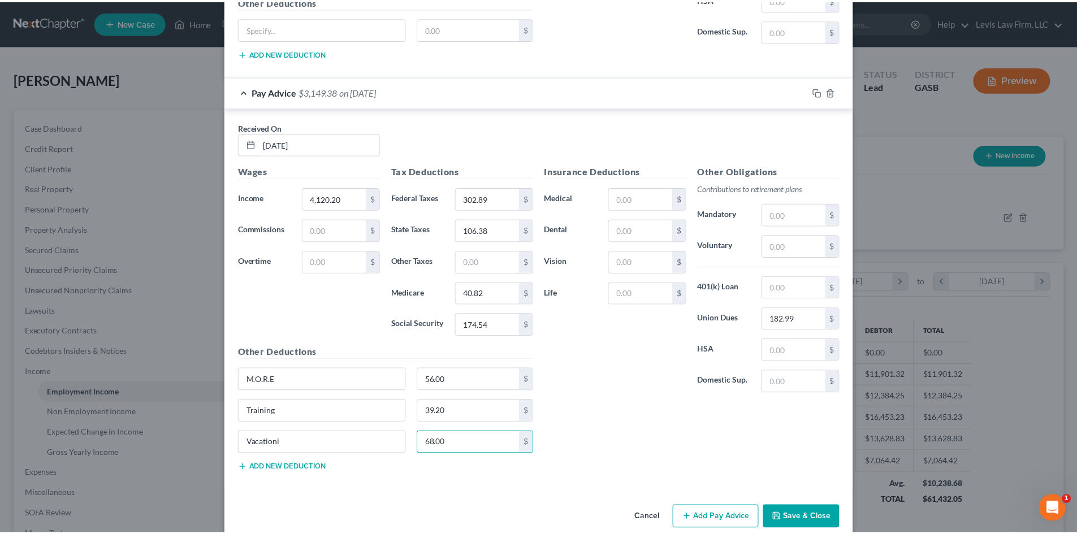
scroll to position [1278, 0]
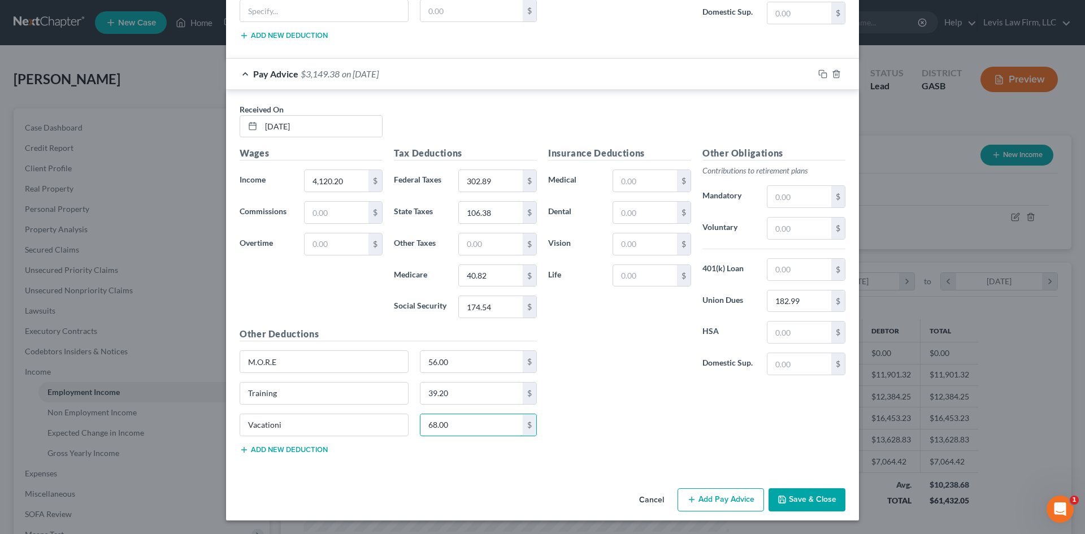
type input "68.00"
drag, startPoint x: 791, startPoint y: 510, endPoint x: 826, endPoint y: 465, distance: 57.6
click at [791, 510] on button "Save & Close" at bounding box center [807, 500] width 77 height 24
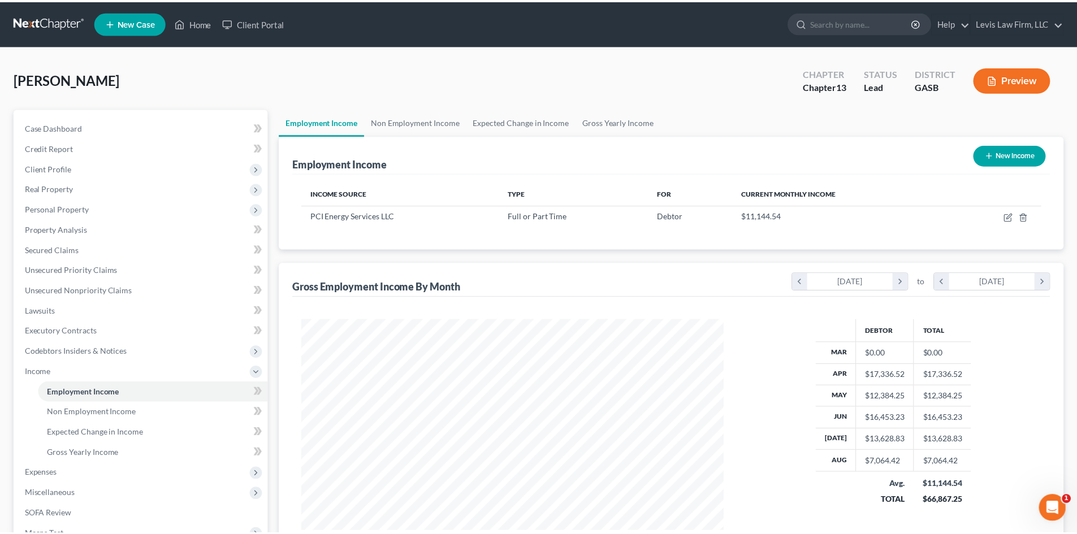
scroll to position [565028, 564795]
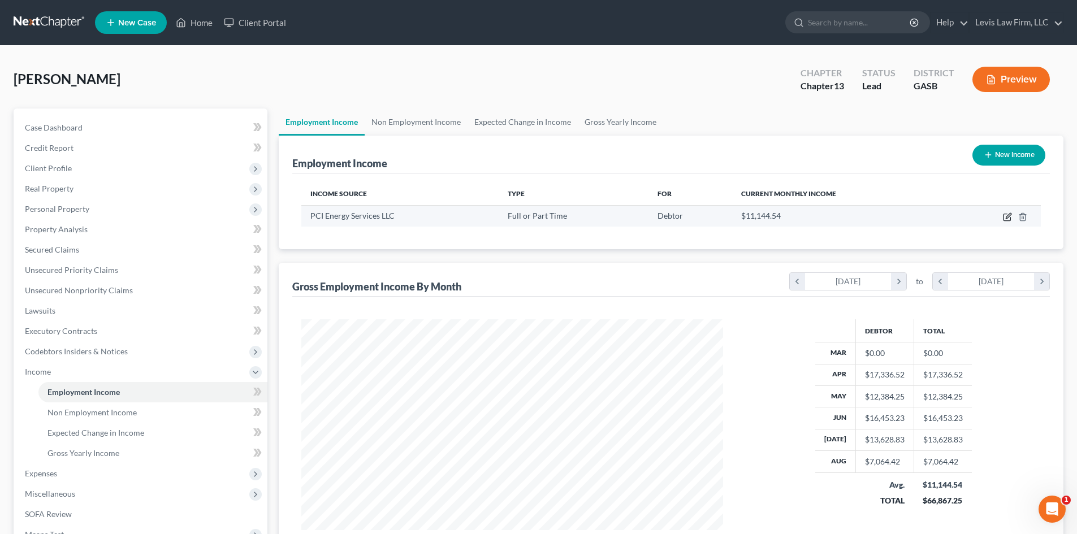
click at [1009, 217] on icon "button" at bounding box center [1008, 215] width 5 height 5
select select "0"
select select "39"
select select "3"
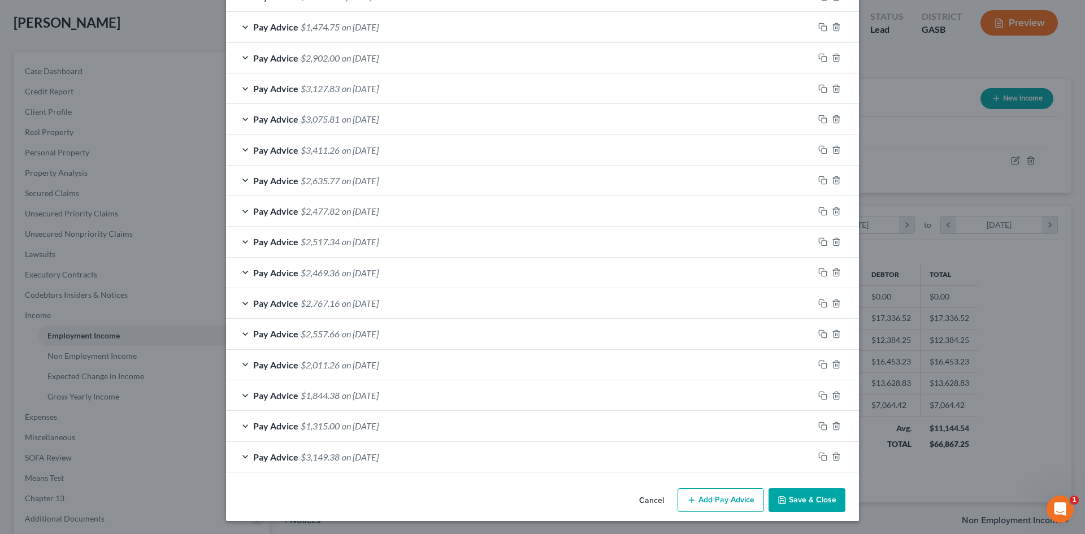
scroll to position [575, 0]
click at [833, 424] on icon "button" at bounding box center [836, 425] width 9 height 9
click at [722, 499] on button "Add Pay Advice" at bounding box center [721, 500] width 86 height 24
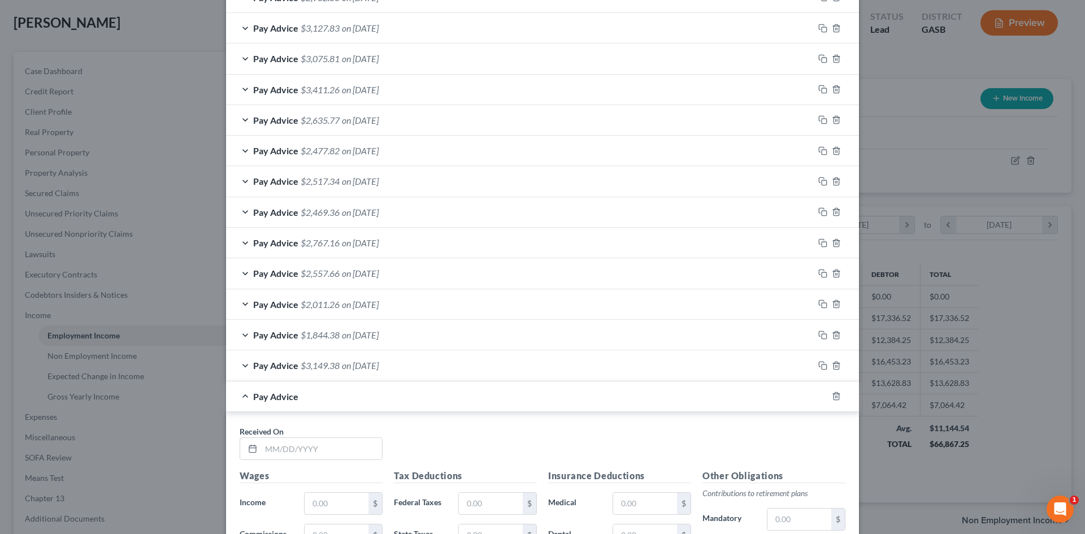
scroll to position [657, 0]
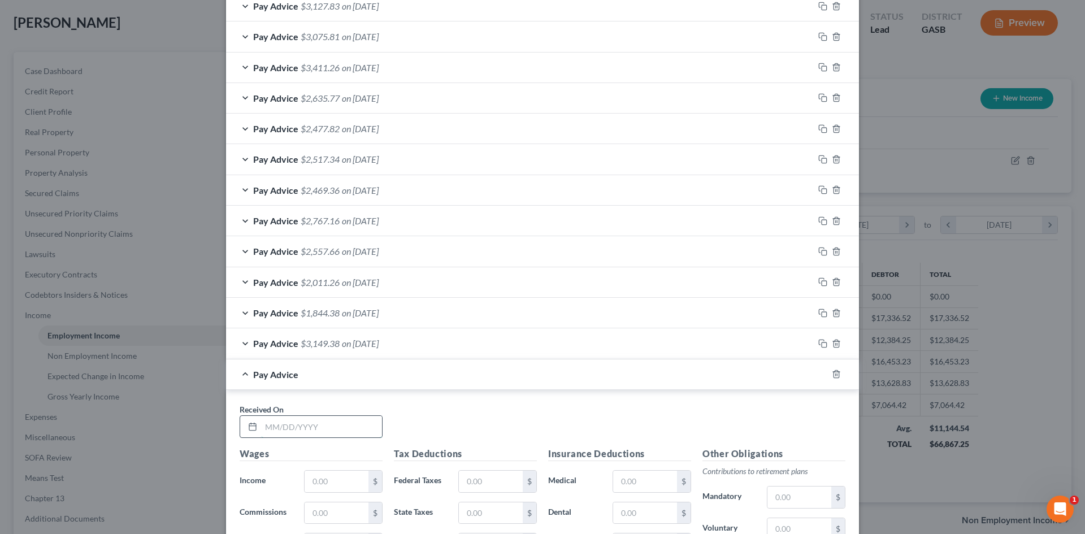
drag, startPoint x: 272, startPoint y: 430, endPoint x: 281, endPoint y: 419, distance: 14.0
click at [272, 430] on input "text" at bounding box center [321, 426] width 121 height 21
type input "[DATE]"
click at [333, 482] on input "text" at bounding box center [337, 481] width 64 height 21
type input "4,215.29"
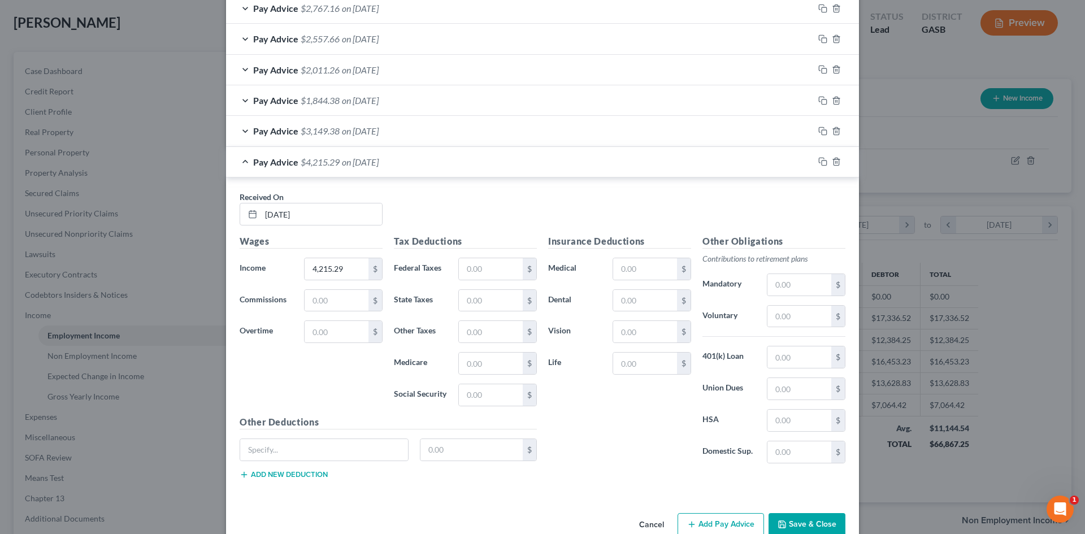
scroll to position [883, 0]
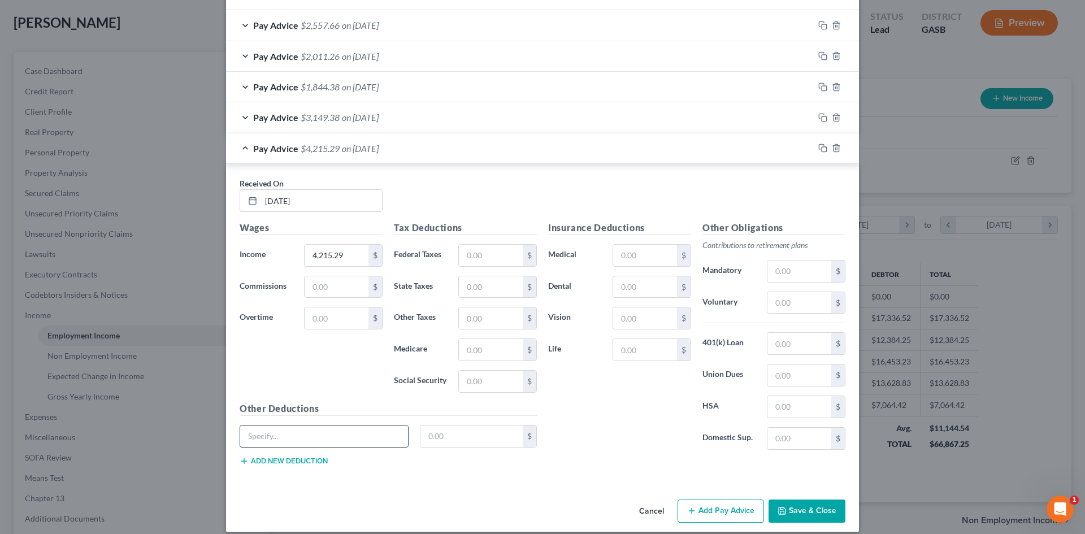
click at [269, 430] on input "text" at bounding box center [324, 436] width 168 height 21
type input "M.O.R.E."
type input "56.00"
click at [787, 372] on input "text" at bounding box center [800, 375] width 64 height 21
type input "182.99"
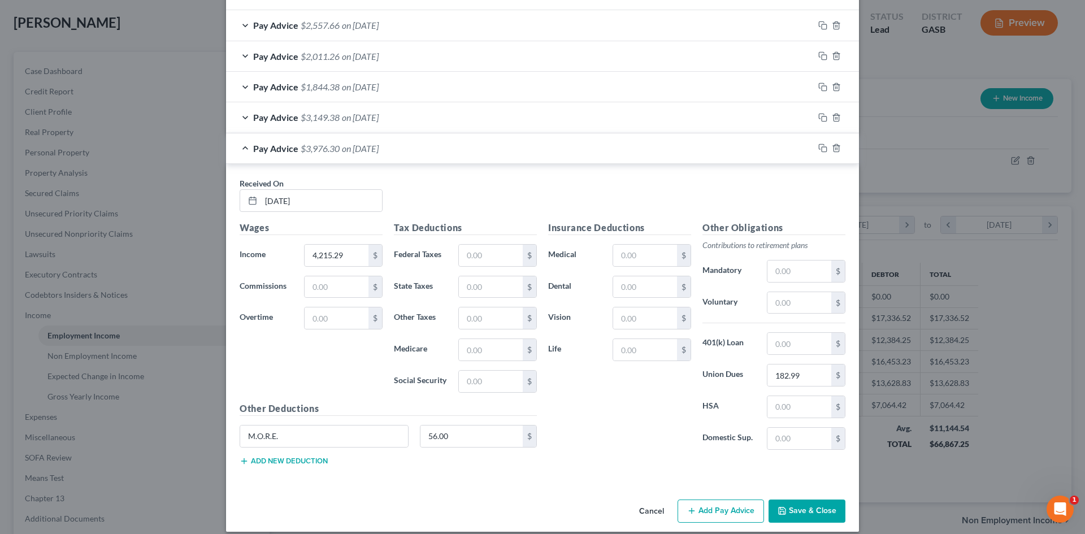
click at [262, 463] on button "Add new deduction" at bounding box center [284, 461] width 88 height 9
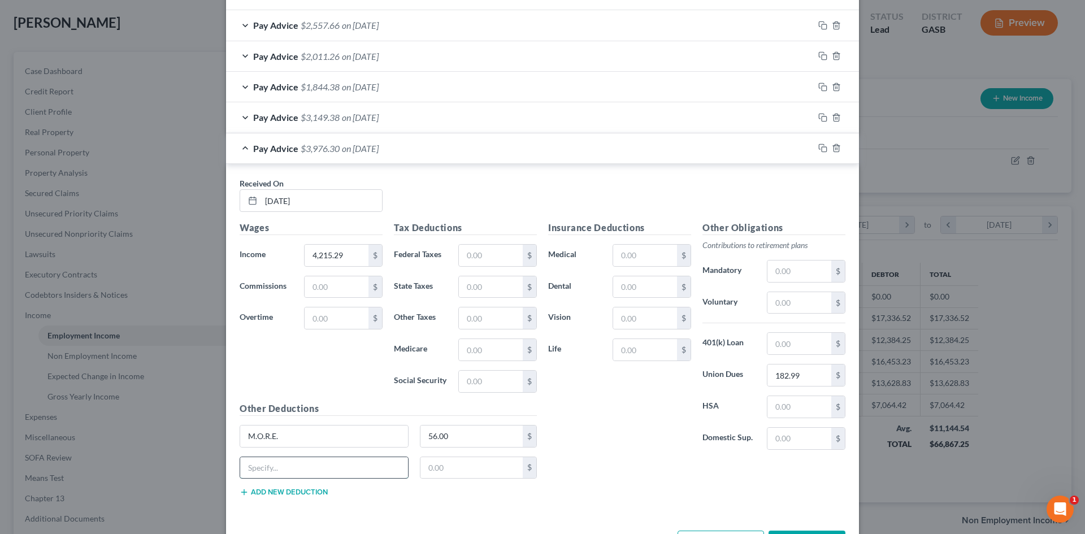
drag, startPoint x: 262, startPoint y: 466, endPoint x: 254, endPoint y: 466, distance: 7.4
click at [262, 466] on input "text" at bounding box center [324, 467] width 168 height 21
type input "Training"
type input "39.20"
click at [264, 491] on button "Add new deduction" at bounding box center [284, 492] width 88 height 9
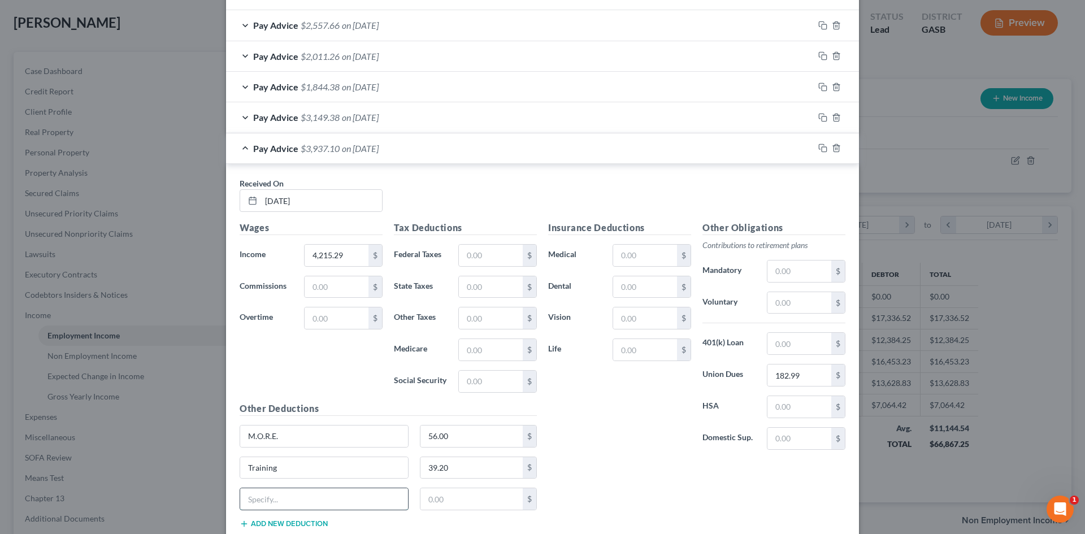
click at [264, 491] on input "text" at bounding box center [324, 498] width 168 height 21
type input "Vacation"
type input "68.00"
drag, startPoint x: 491, startPoint y: 252, endPoint x: 1038, endPoint y: 197, distance: 549.9
click at [491, 252] on input "text" at bounding box center [491, 255] width 64 height 21
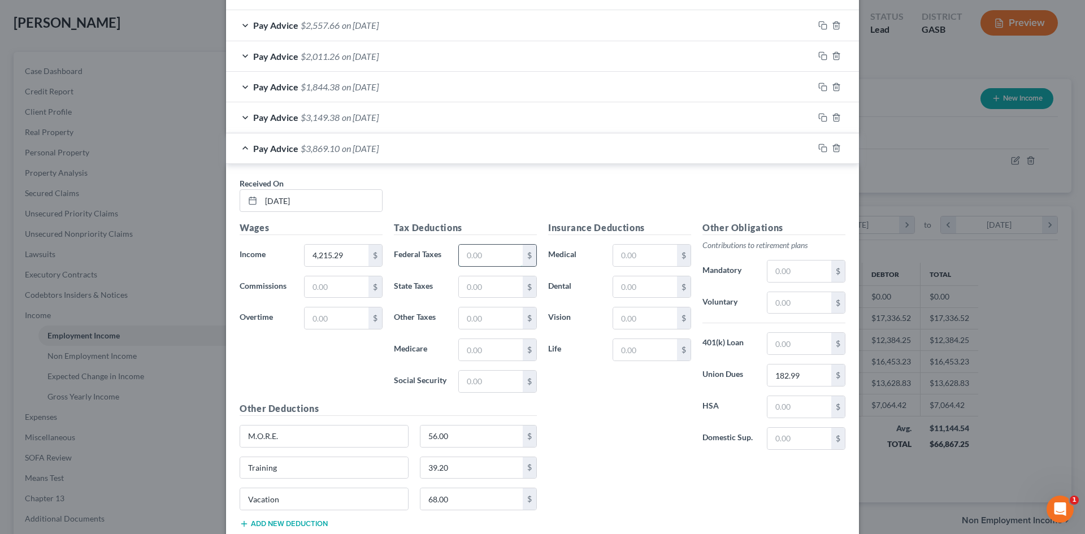
click at [487, 260] on input "text" at bounding box center [491, 255] width 64 height 21
type input "302.89"
drag, startPoint x: 484, startPoint y: 348, endPoint x: 481, endPoint y: 360, distance: 12.8
click at [484, 348] on input "text" at bounding box center [491, 349] width 64 height 21
drag, startPoint x: 461, startPoint y: 385, endPoint x: 575, endPoint y: 362, distance: 117.1
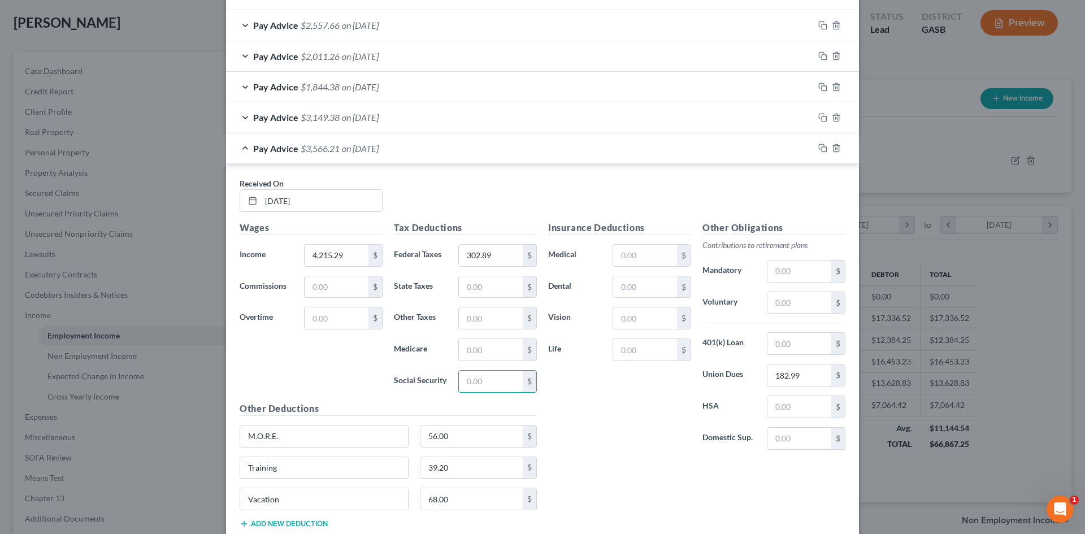
click at [461, 385] on input "text" at bounding box center [491, 381] width 64 height 21
type input "174.54"
click at [491, 345] on input "text" at bounding box center [491, 349] width 64 height 21
type input "40.82"
click at [482, 283] on input "text" at bounding box center [491, 286] width 64 height 21
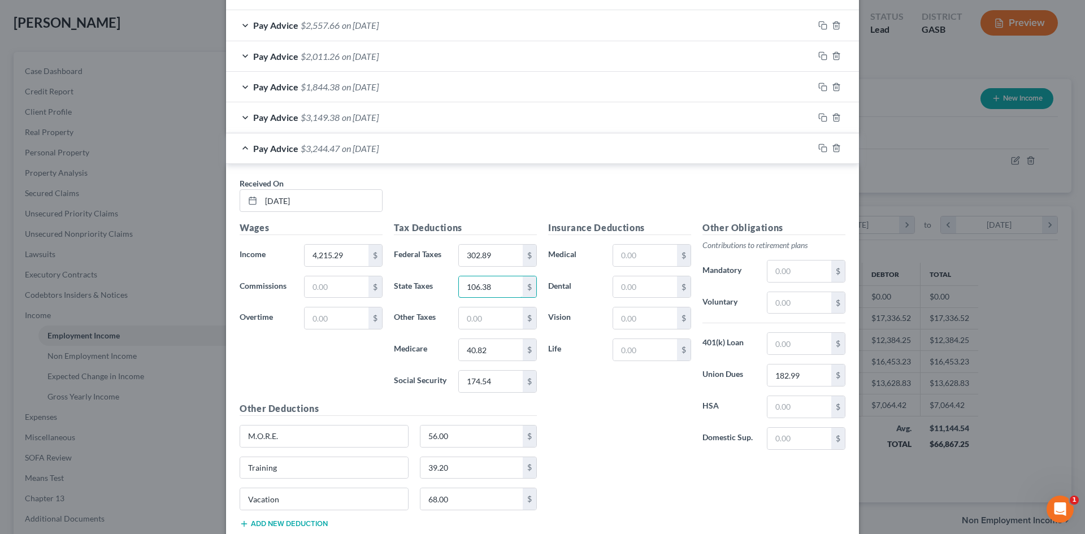
type input "106.38"
click at [584, 424] on div "Insurance Deductions Medical $ Dental $ Vision $ Life $" at bounding box center [620, 340] width 154 height 238
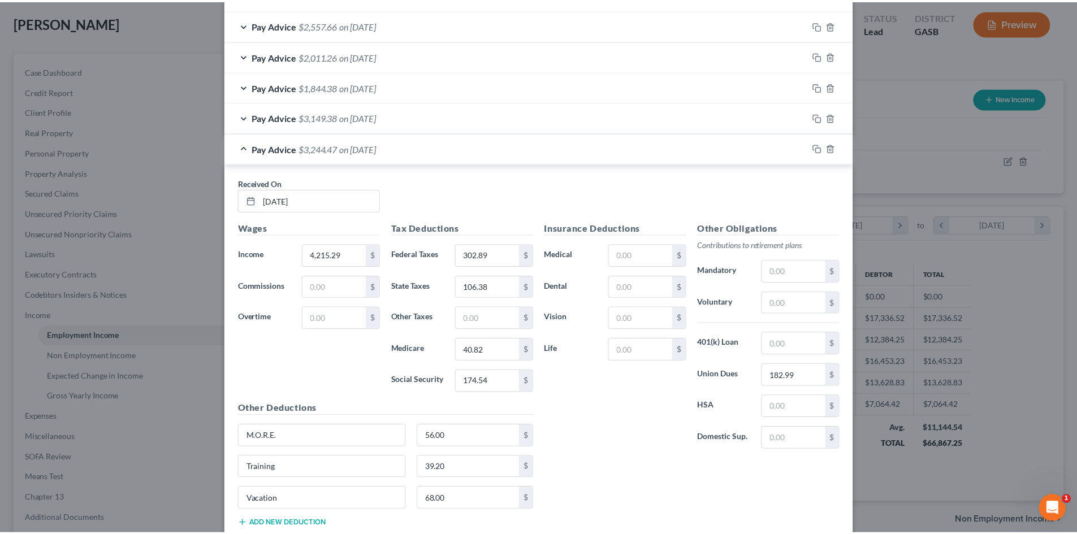
scroll to position [958, 0]
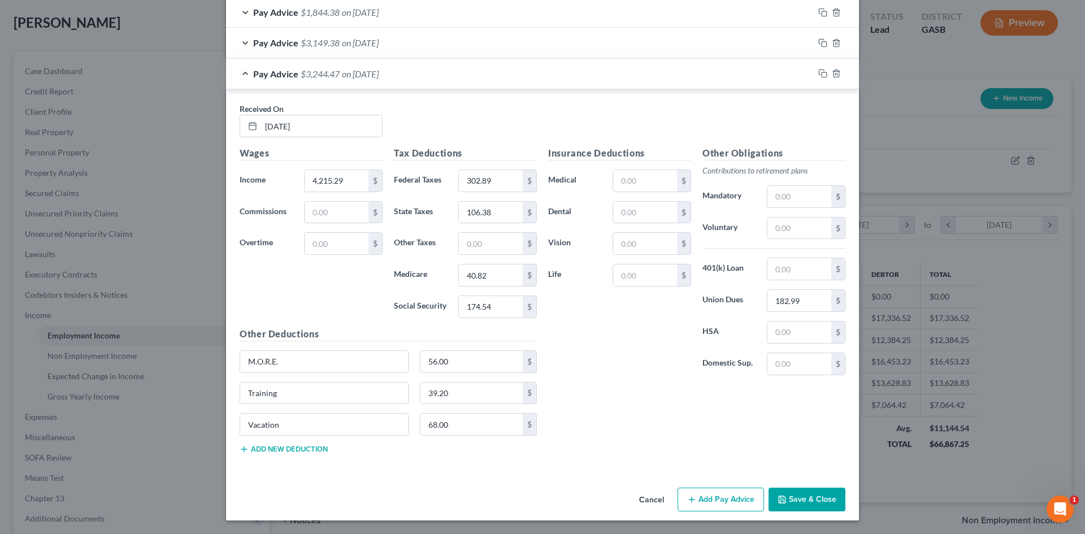
click at [797, 497] on button "Save & Close" at bounding box center [807, 500] width 77 height 24
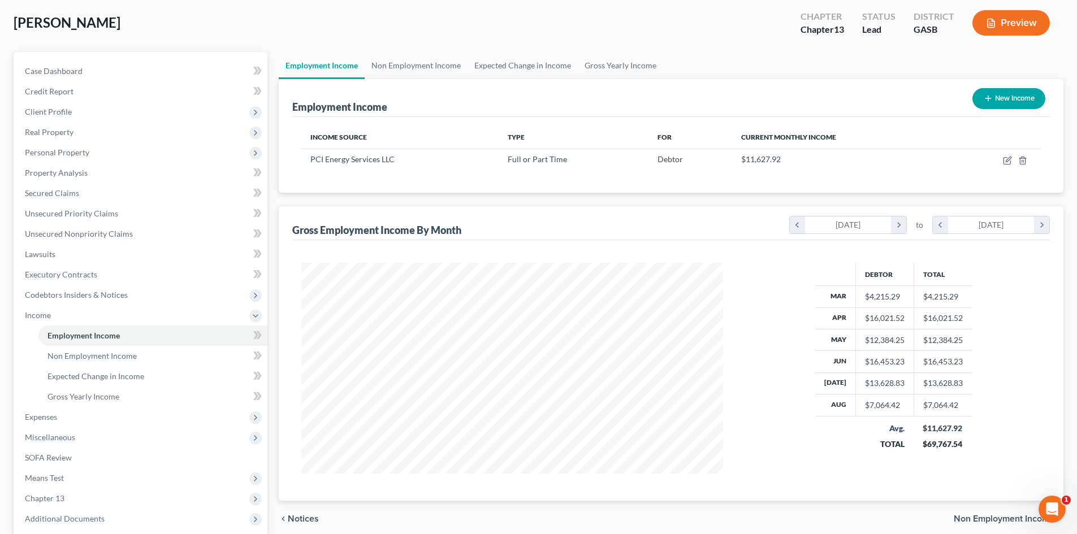
scroll to position [168, 0]
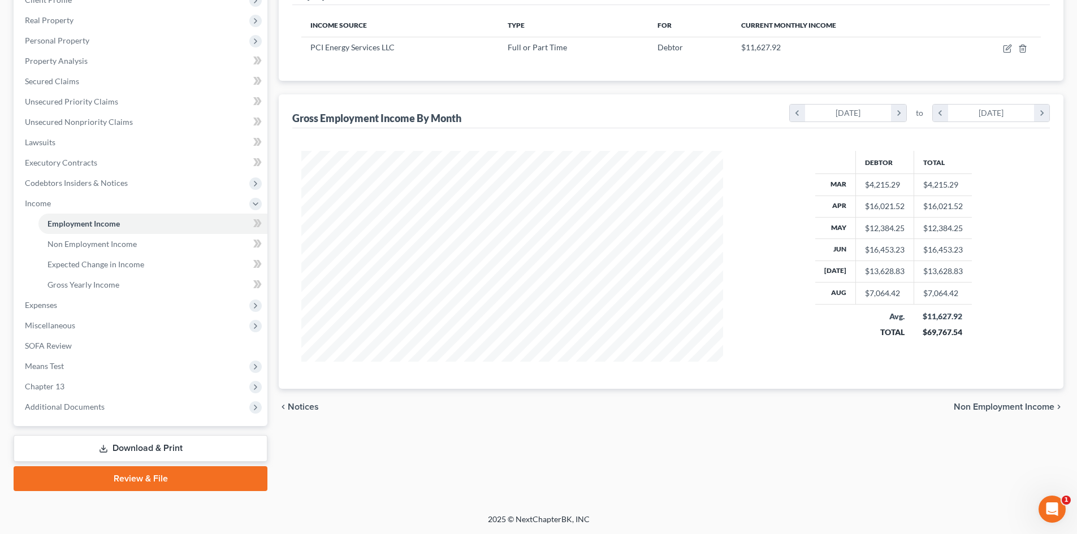
click at [993, 409] on span "Non Employment Income" at bounding box center [1004, 406] width 101 height 9
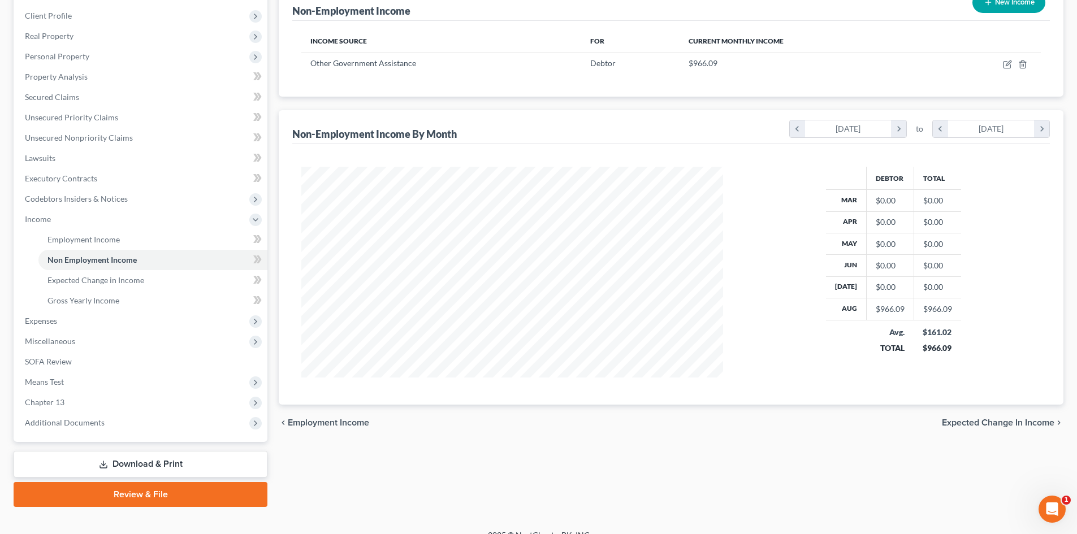
scroll to position [168, 0]
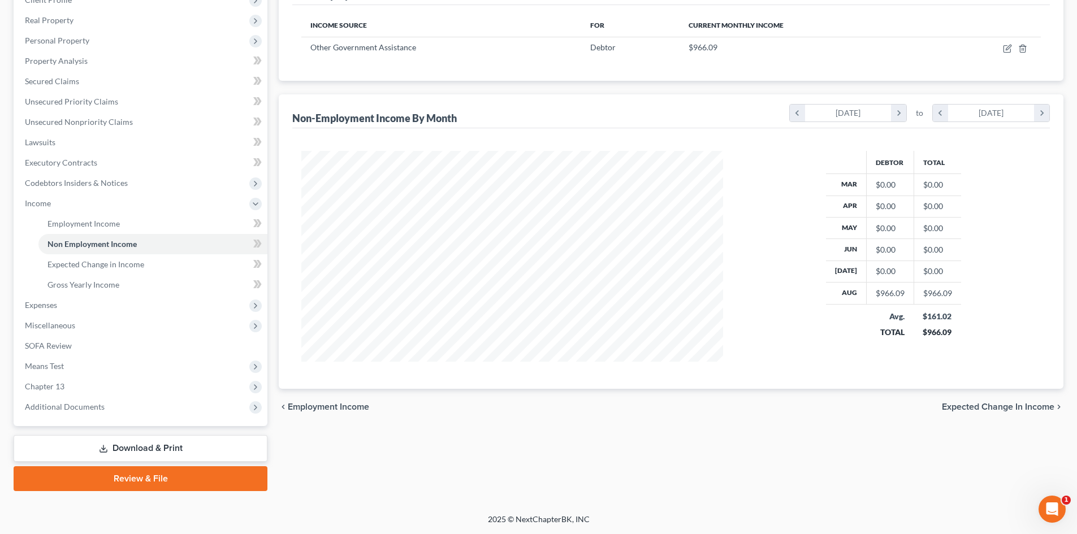
drag, startPoint x: 1016, startPoint y: 405, endPoint x: 1058, endPoint y: 380, distance: 49.0
click at [1016, 405] on span "Expected Change in Income" at bounding box center [998, 406] width 112 height 9
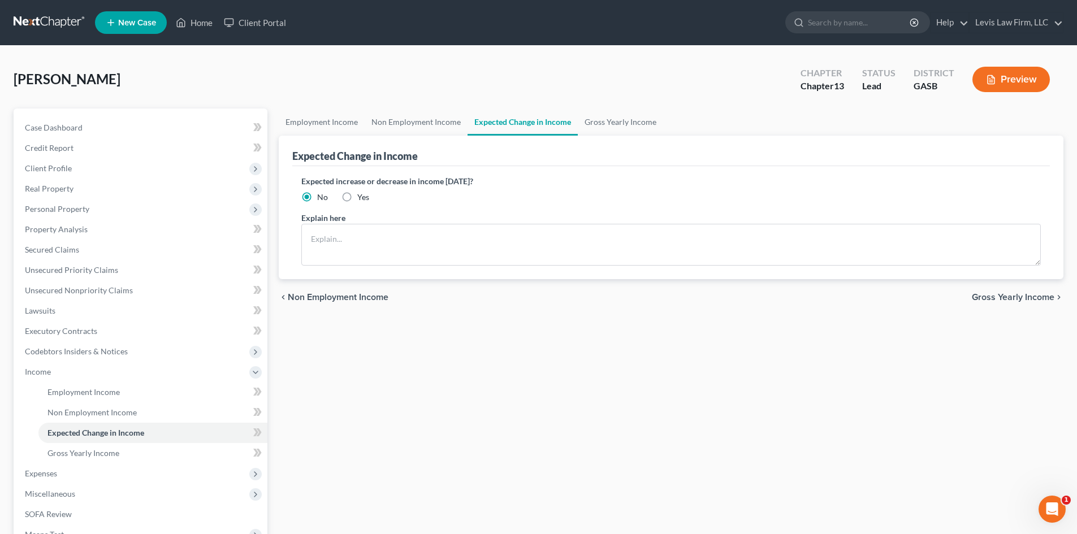
click at [1024, 298] on span "Gross Yearly Income" at bounding box center [1013, 297] width 83 height 9
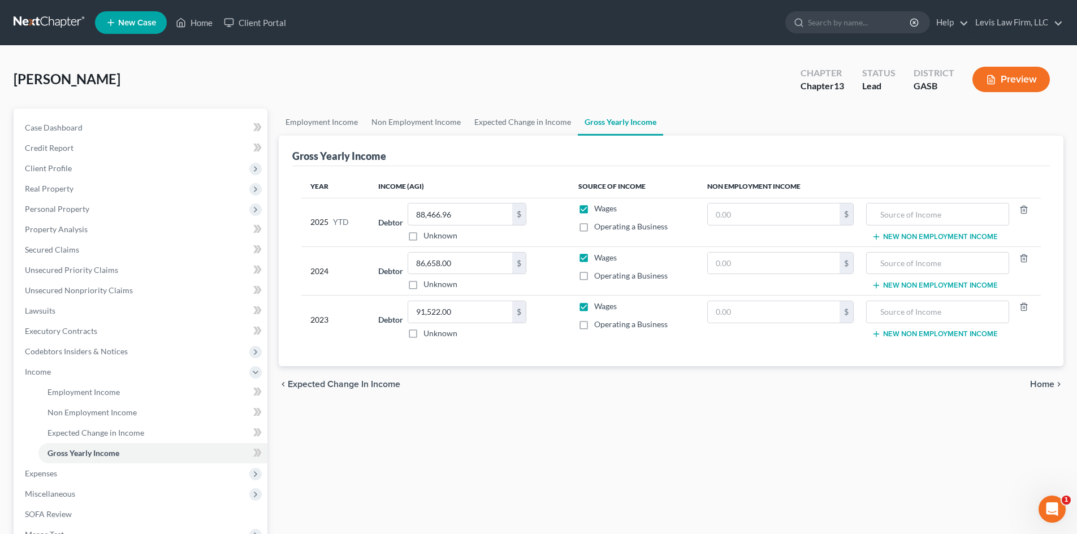
click at [1039, 387] on span "Home" at bounding box center [1042, 384] width 24 height 9
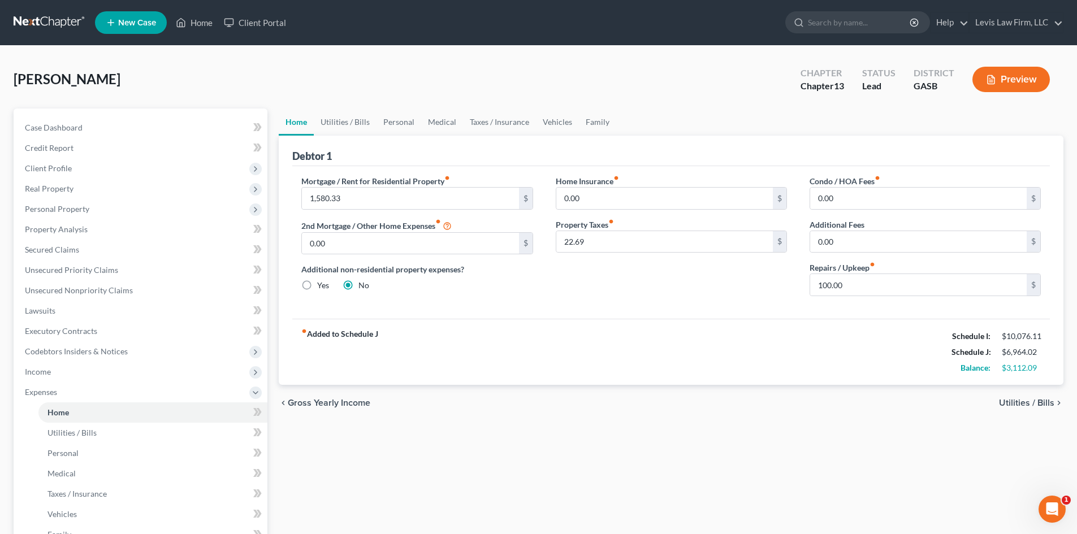
click at [1003, 79] on button "Preview" at bounding box center [1010, 79] width 77 height 25
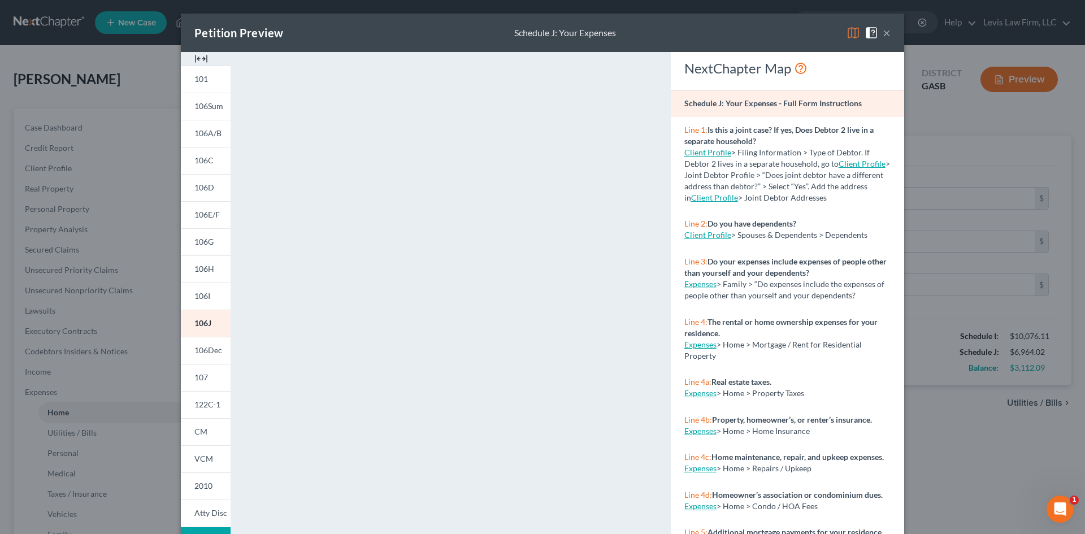
click at [883, 34] on button "×" at bounding box center [887, 33] width 8 height 14
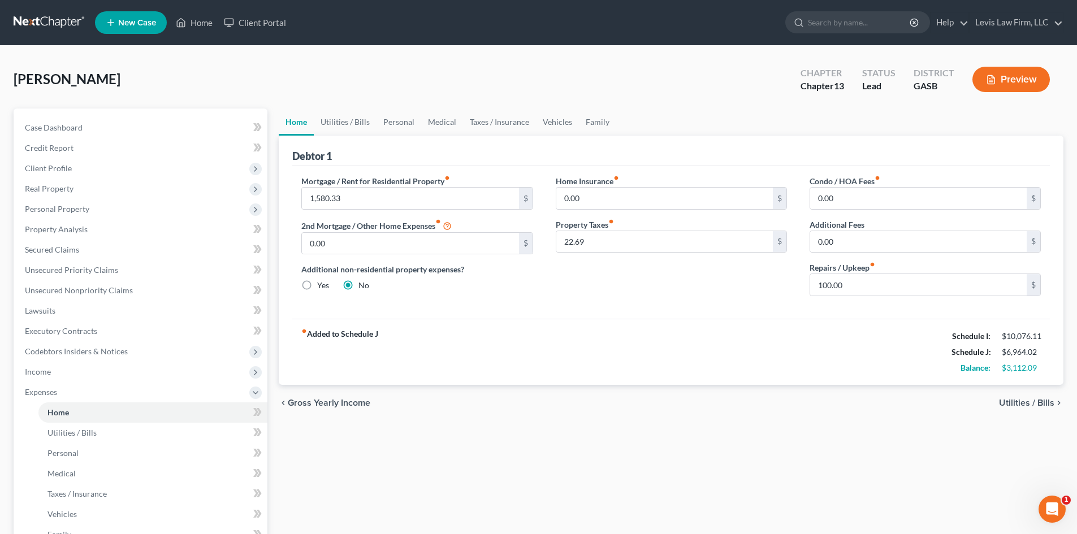
click at [43, 371] on span "Income" at bounding box center [38, 372] width 26 height 10
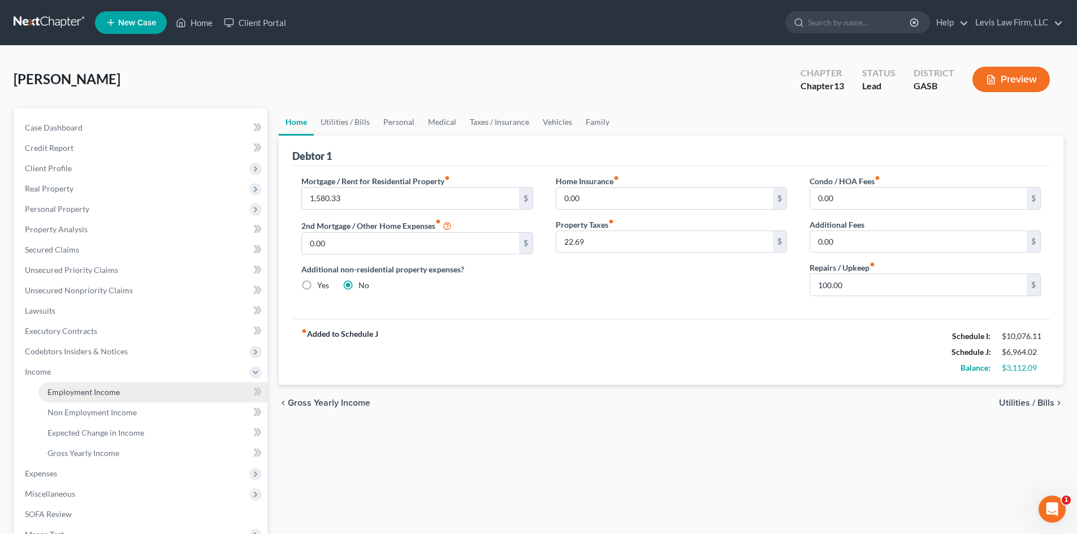
click at [87, 392] on span "Employment Income" at bounding box center [83, 392] width 72 height 10
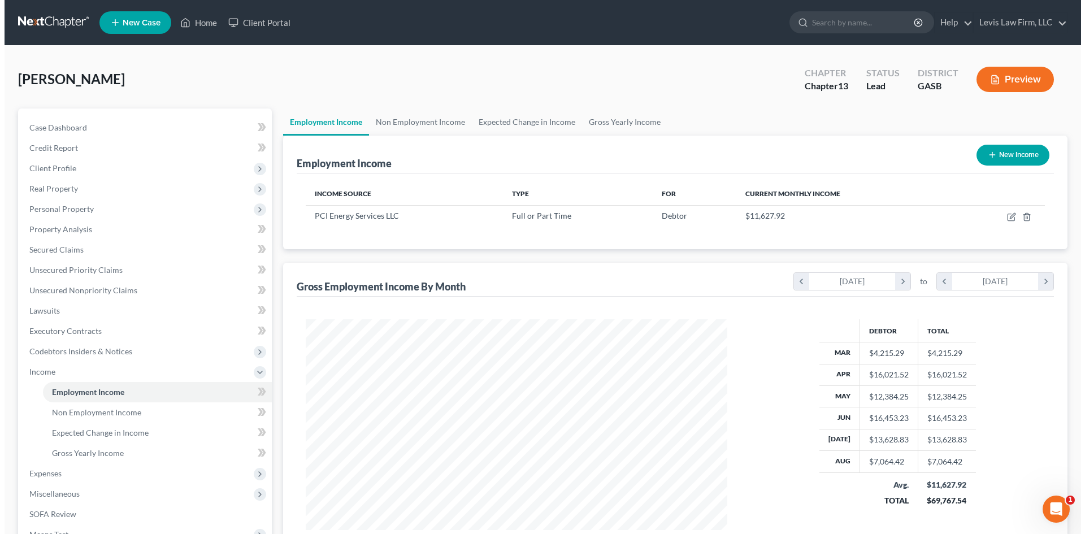
scroll to position [211, 444]
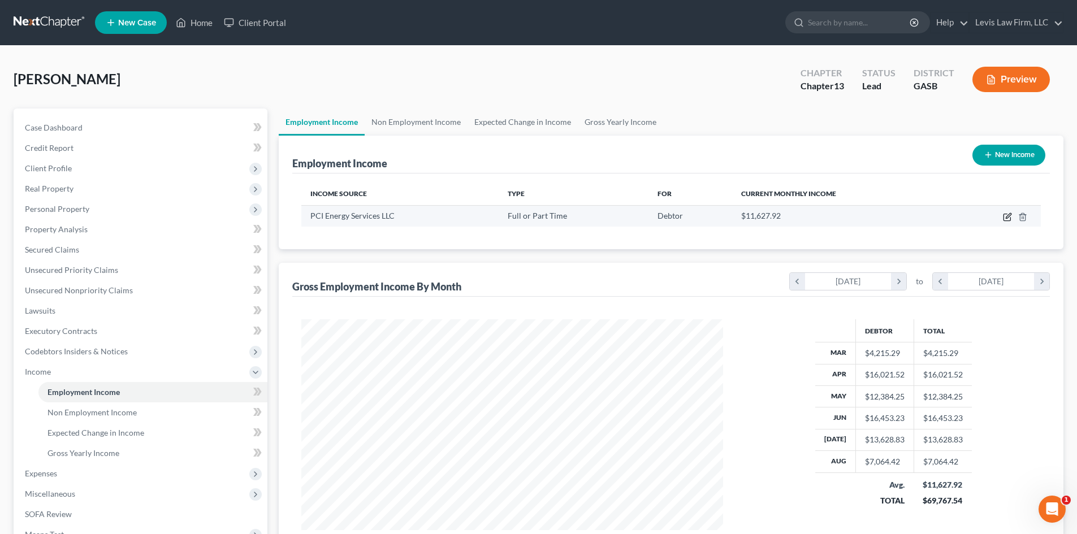
click at [1008, 216] on icon "button" at bounding box center [1007, 217] width 9 height 9
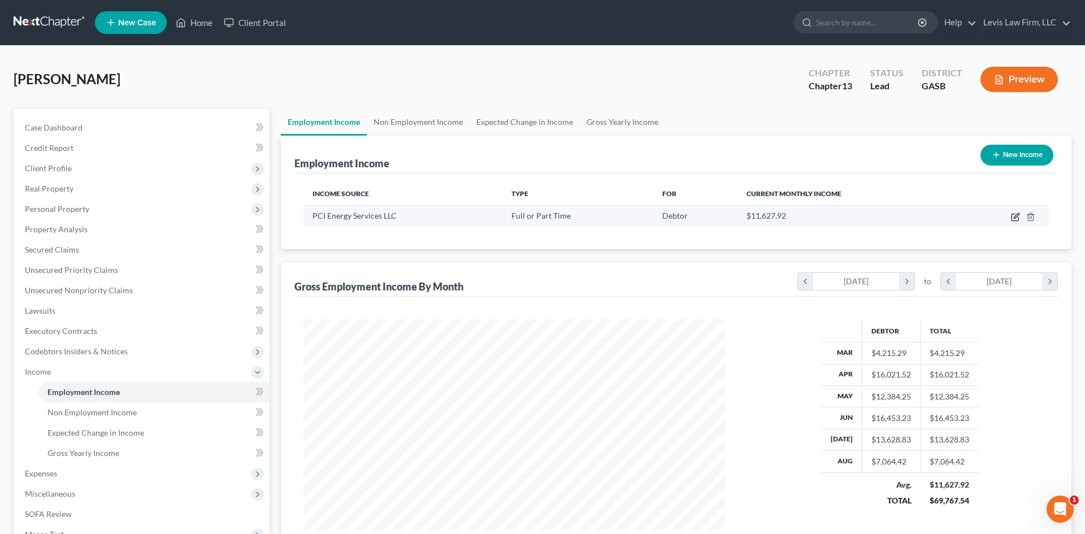
select select "0"
select select "39"
select select "3"
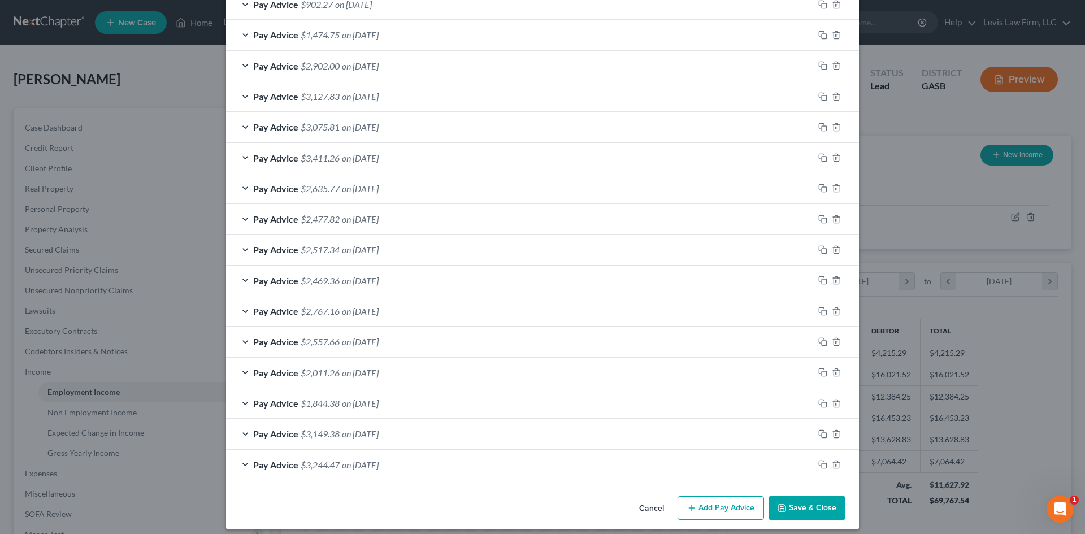
scroll to position [575, 0]
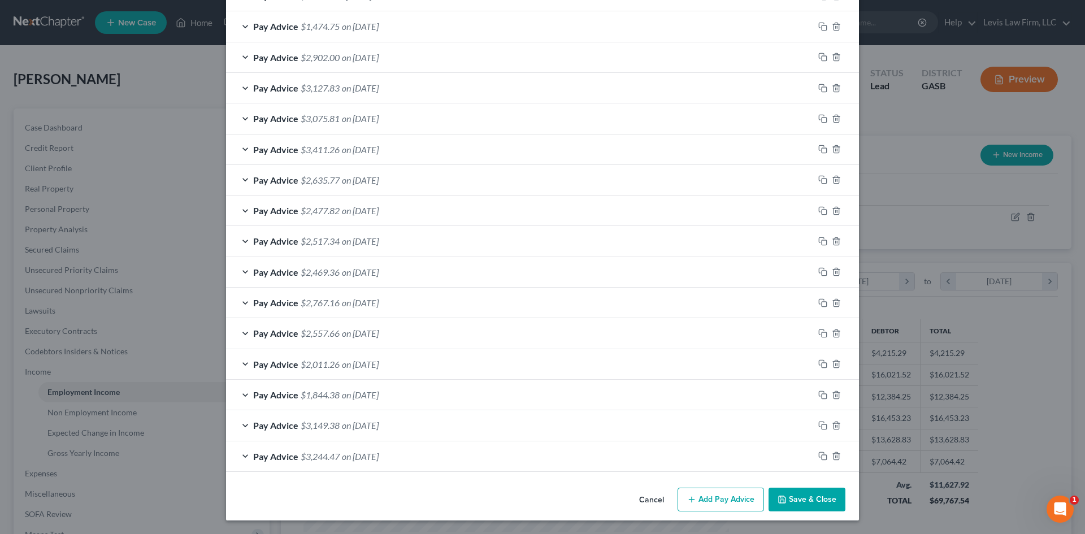
click at [709, 498] on button "Add Pay Advice" at bounding box center [721, 500] width 86 height 24
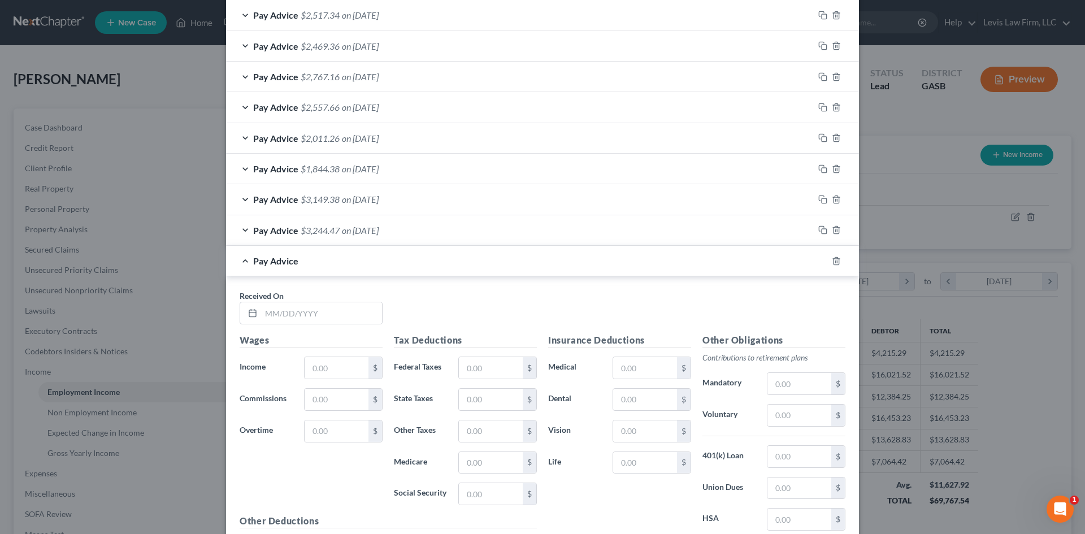
scroll to position [745, 0]
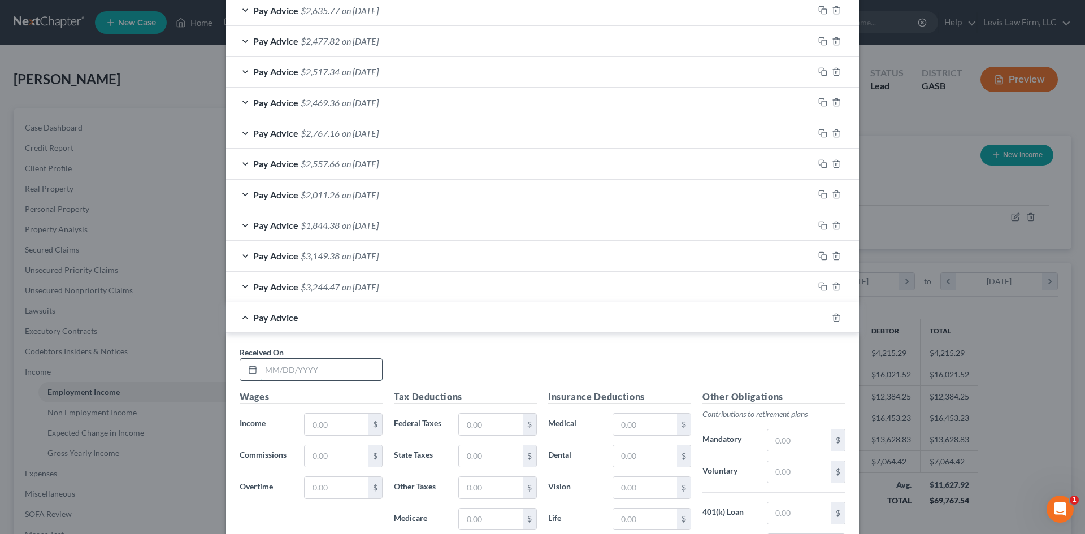
click at [301, 367] on input "text" at bounding box center [321, 369] width 121 height 21
type input "[DATE]"
drag, startPoint x: 344, startPoint y: 424, endPoint x: 1031, endPoint y: 243, distance: 710.9
click at [344, 424] on input "text" at bounding box center [337, 424] width 64 height 21
click at [328, 418] on input "text" at bounding box center [337, 424] width 64 height 21
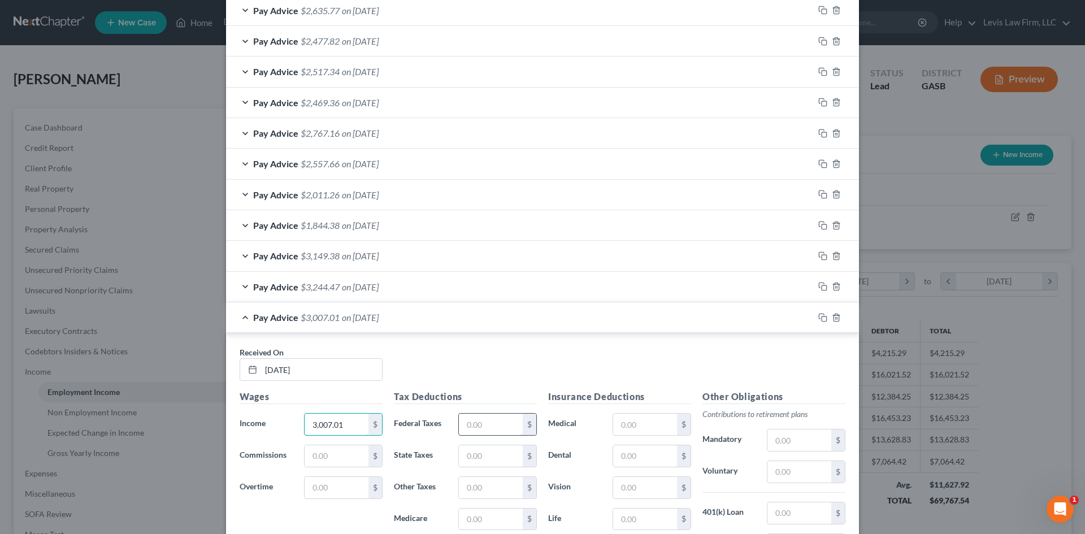
type input "3,007.01"
click at [479, 438] on div "Tax Deductions Federal Taxes $ State Taxes $ Other Taxes $ Medicare $ Social Se…" at bounding box center [465, 480] width 154 height 181
click at [482, 426] on input "text" at bounding box center [491, 424] width 64 height 21
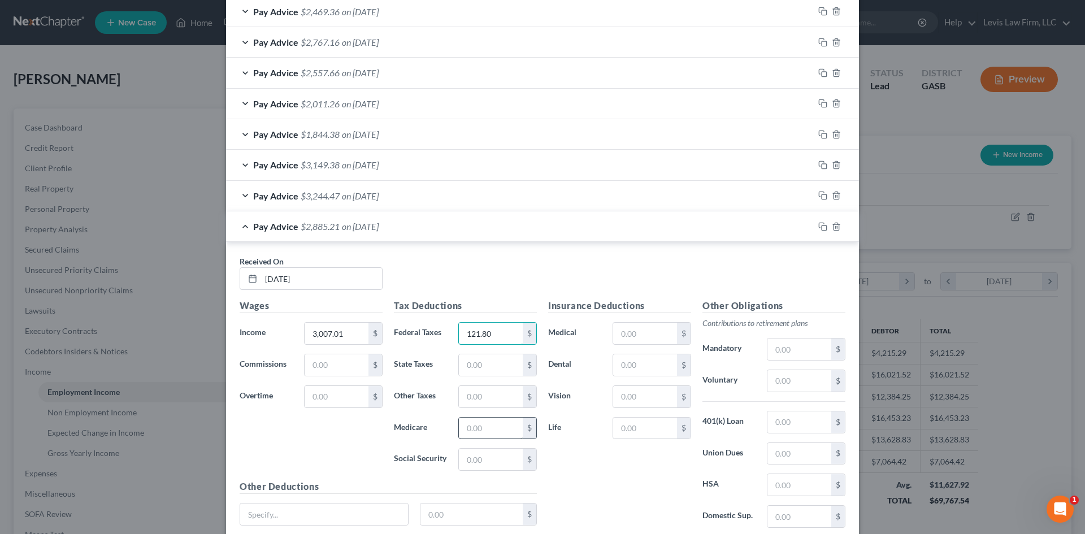
scroll to position [858, 0]
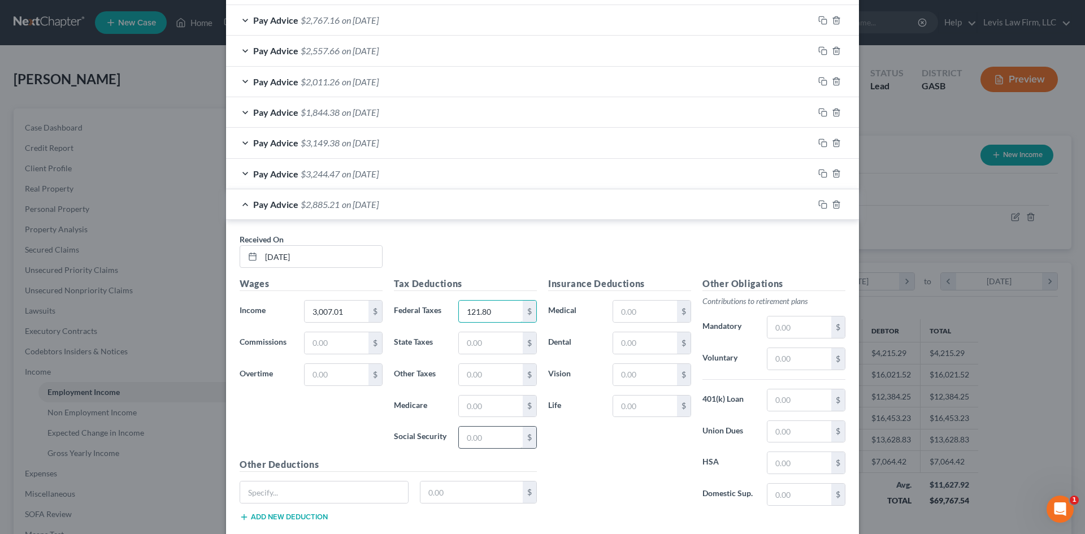
type input "121.80"
drag, startPoint x: 473, startPoint y: 430, endPoint x: 594, endPoint y: 431, distance: 121.0
click at [473, 430] on input "text" at bounding box center [491, 437] width 64 height 21
type input "102.68"
click at [481, 406] on input "text" at bounding box center [491, 406] width 64 height 21
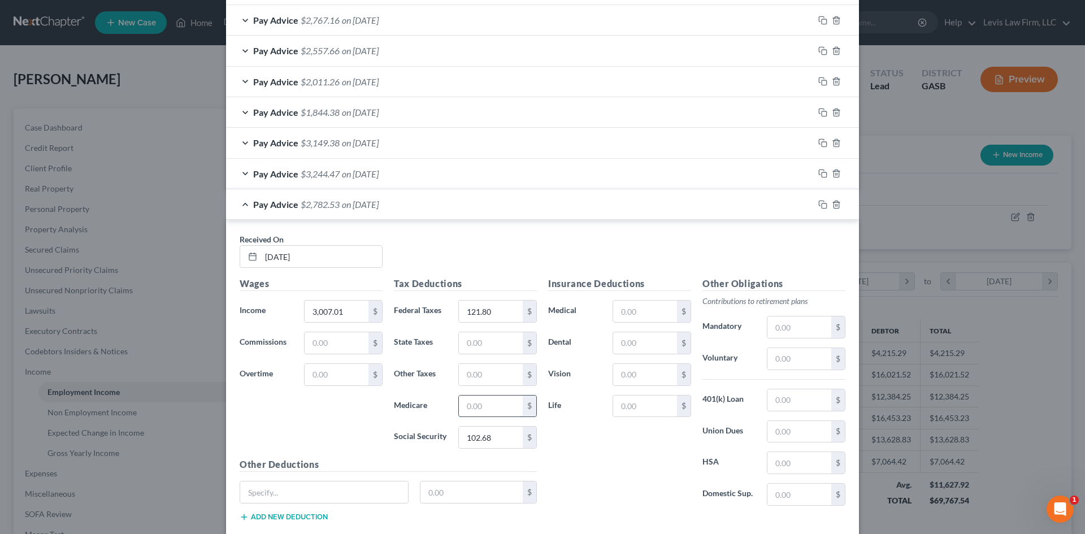
type input "0"
type input "24.02"
drag, startPoint x: 489, startPoint y: 350, endPoint x: 496, endPoint y: 354, distance: 7.4
click at [489, 350] on input "text" at bounding box center [491, 342] width 64 height 21
type input "55.08"
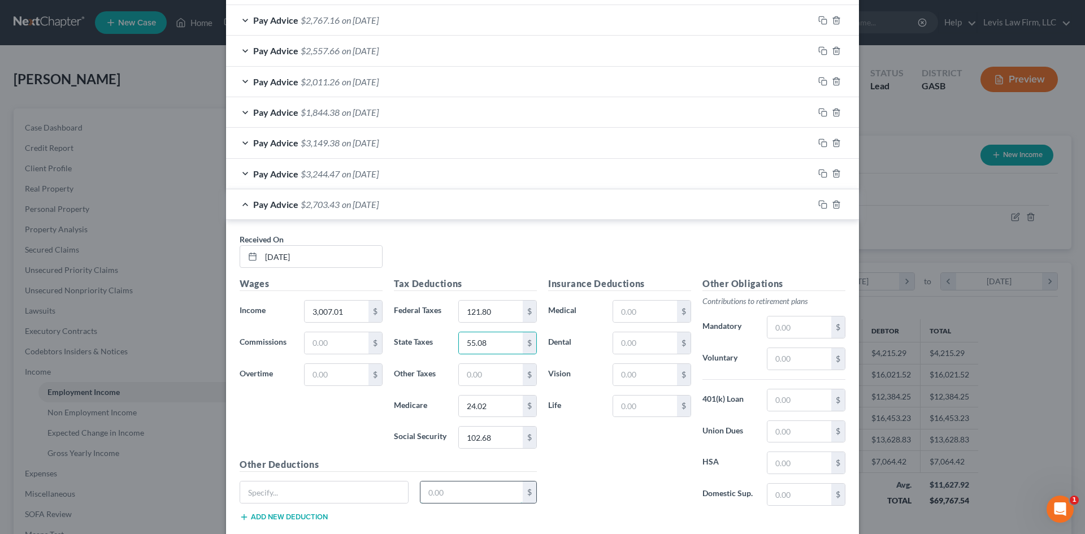
drag, startPoint x: 460, startPoint y: 489, endPoint x: 459, endPoint y: 481, distance: 8.6
click at [460, 488] on input "text" at bounding box center [472, 492] width 103 height 21
type input "40.00"
drag, startPoint x: 783, startPoint y: 435, endPoint x: 774, endPoint y: 433, distance: 9.2
click at [783, 435] on input "text" at bounding box center [800, 431] width 64 height 21
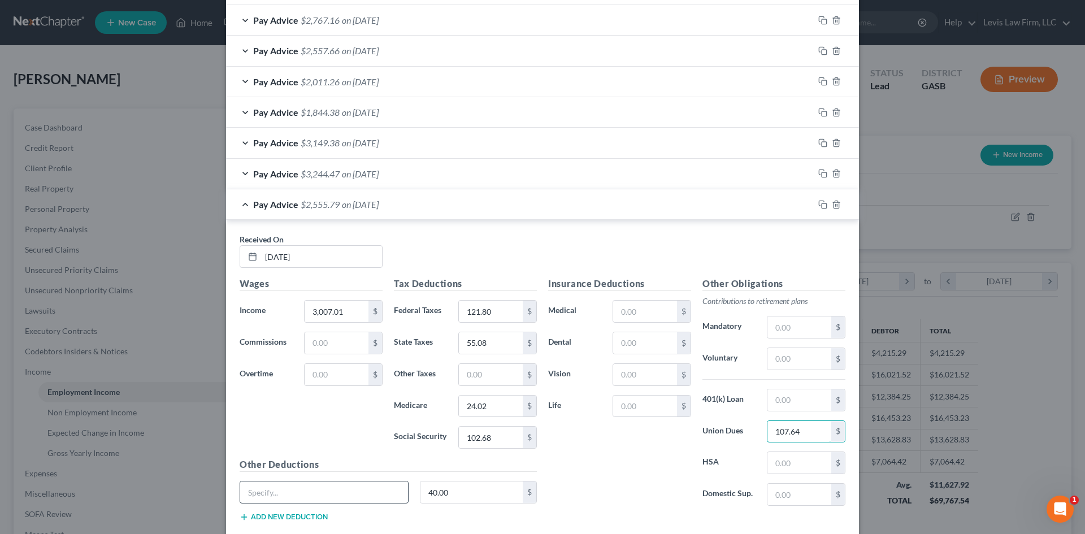
type input "107.64"
click at [249, 497] on input "text" at bounding box center [324, 492] width 168 height 21
type input "Vacation"
click at [288, 515] on button "Add new deduction" at bounding box center [284, 517] width 88 height 9
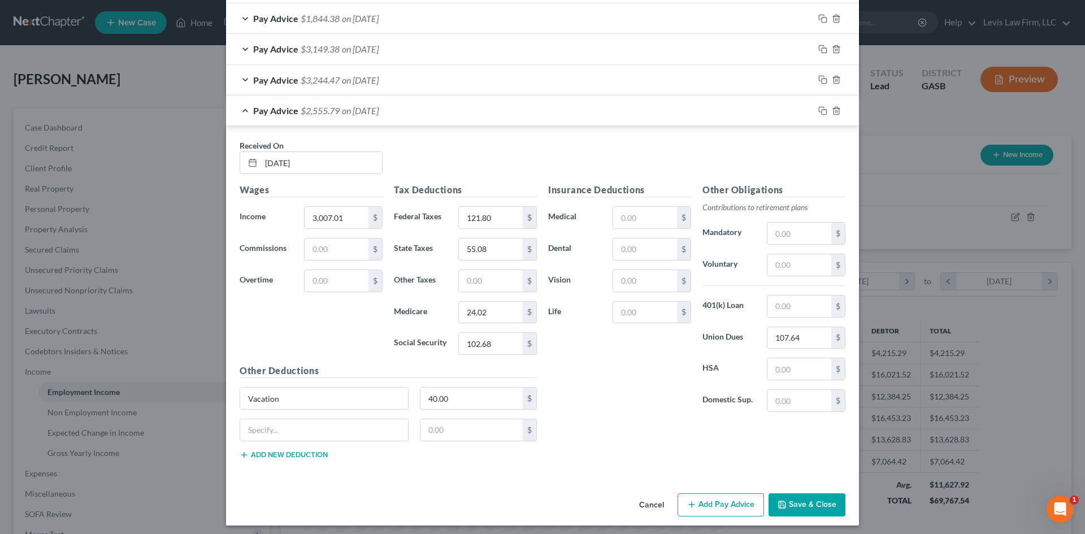
scroll to position [957, 0]
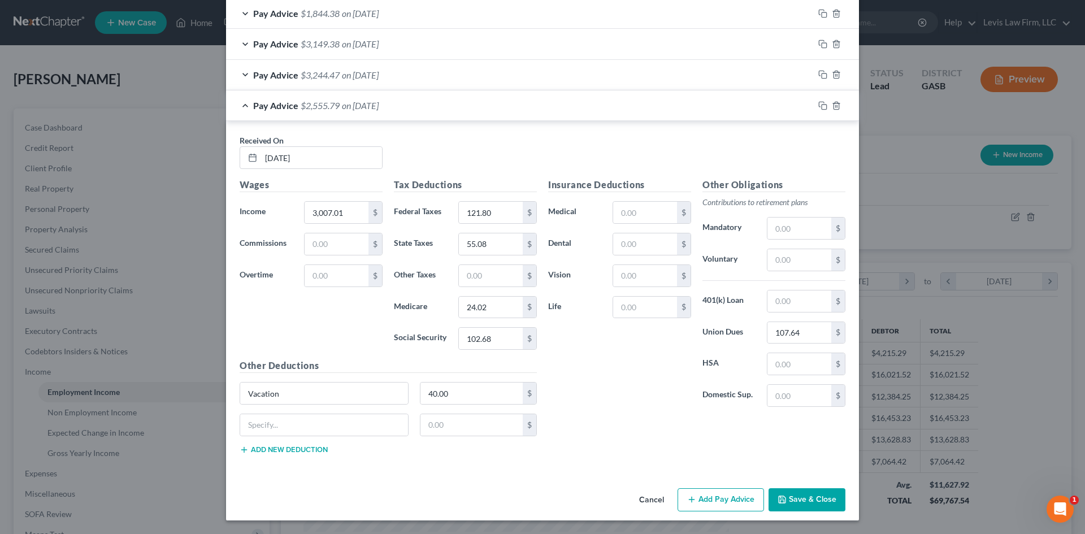
click at [297, 453] on button "Add new deduction" at bounding box center [284, 449] width 88 height 9
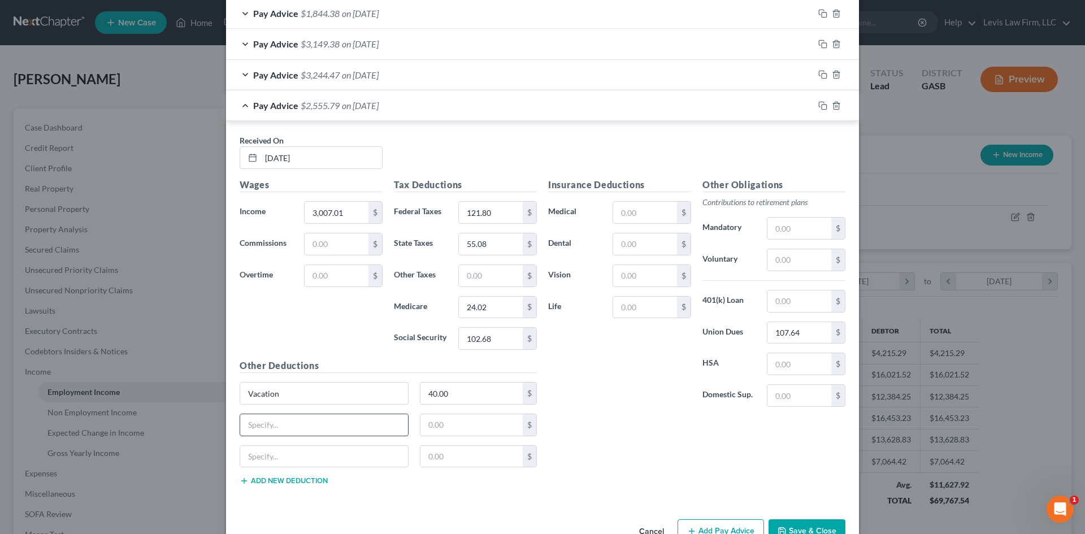
click at [275, 429] on input "text" at bounding box center [324, 424] width 168 height 21
type input "M.O.R.E"
drag, startPoint x: 445, startPoint y: 426, endPoint x: 439, endPoint y: 421, distance: 7.7
click at [444, 426] on input "text" at bounding box center [472, 424] width 103 height 21
type input "40.00"
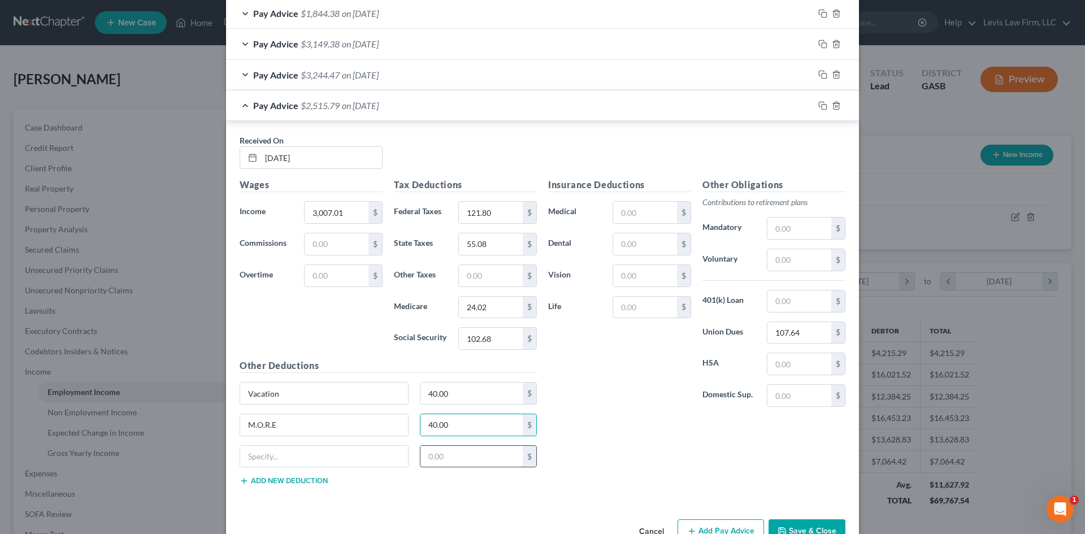
click at [461, 449] on input "text" at bounding box center [472, 456] width 103 height 21
type input "28.00"
click at [272, 453] on input "text" at bounding box center [324, 456] width 168 height 21
type input "Training"
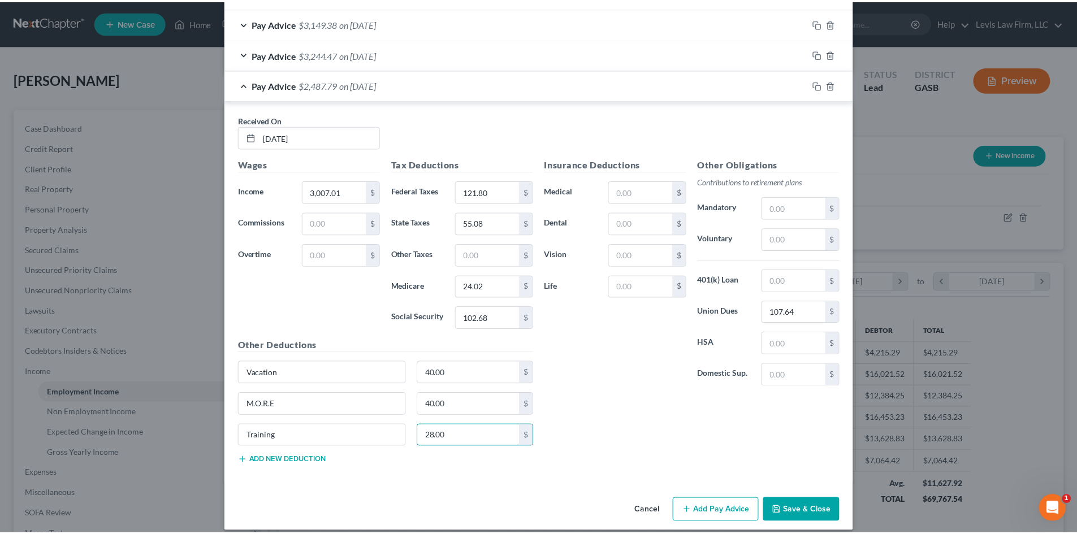
scroll to position [989, 0]
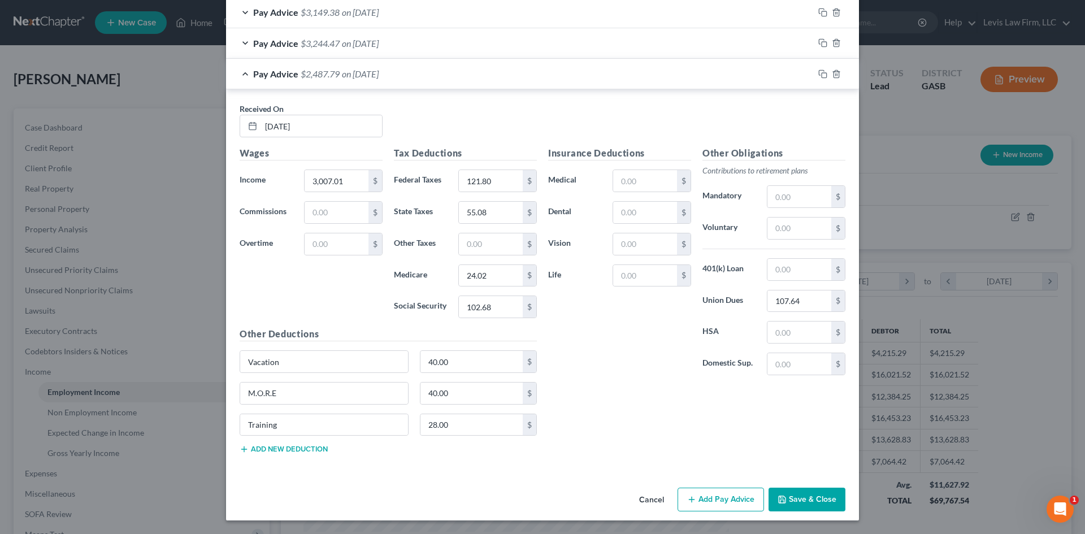
click at [791, 498] on button "Save & Close" at bounding box center [807, 500] width 77 height 24
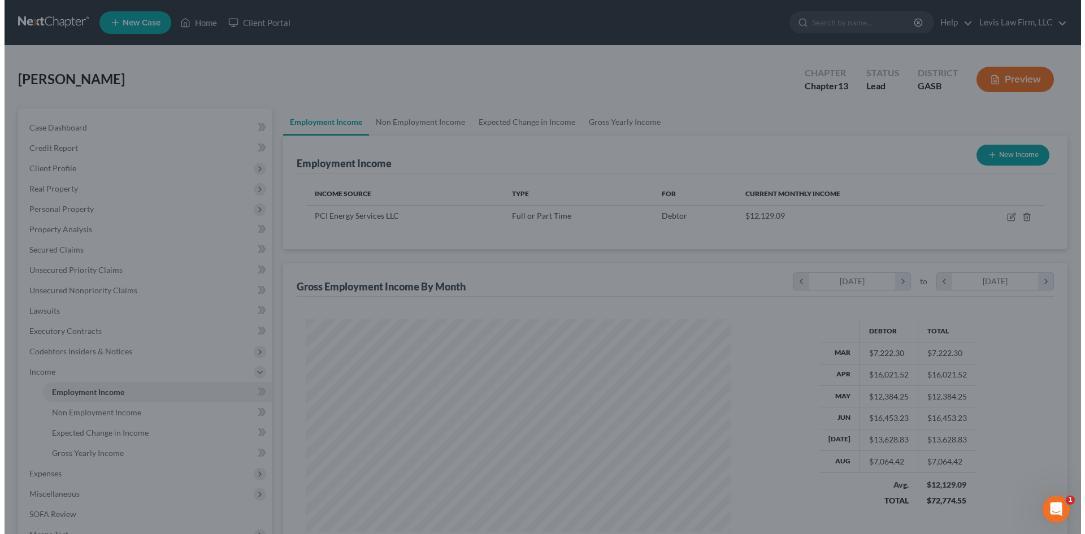
scroll to position [565028, 564795]
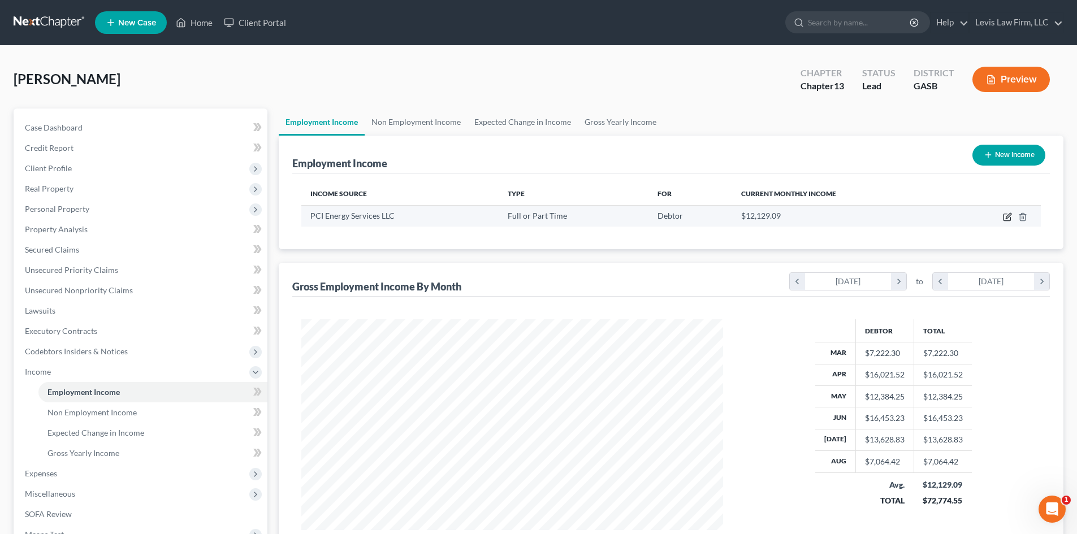
click at [1005, 221] on icon "button" at bounding box center [1006, 217] width 7 height 7
select select "0"
select select "39"
select select "3"
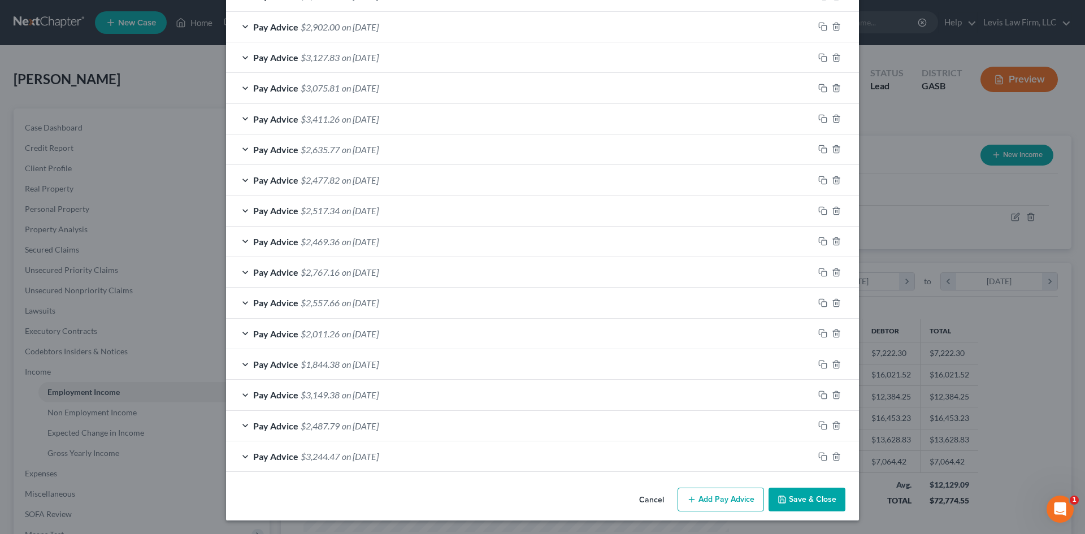
scroll to position [606, 0]
